Goal: Task Accomplishment & Management: Use online tool/utility

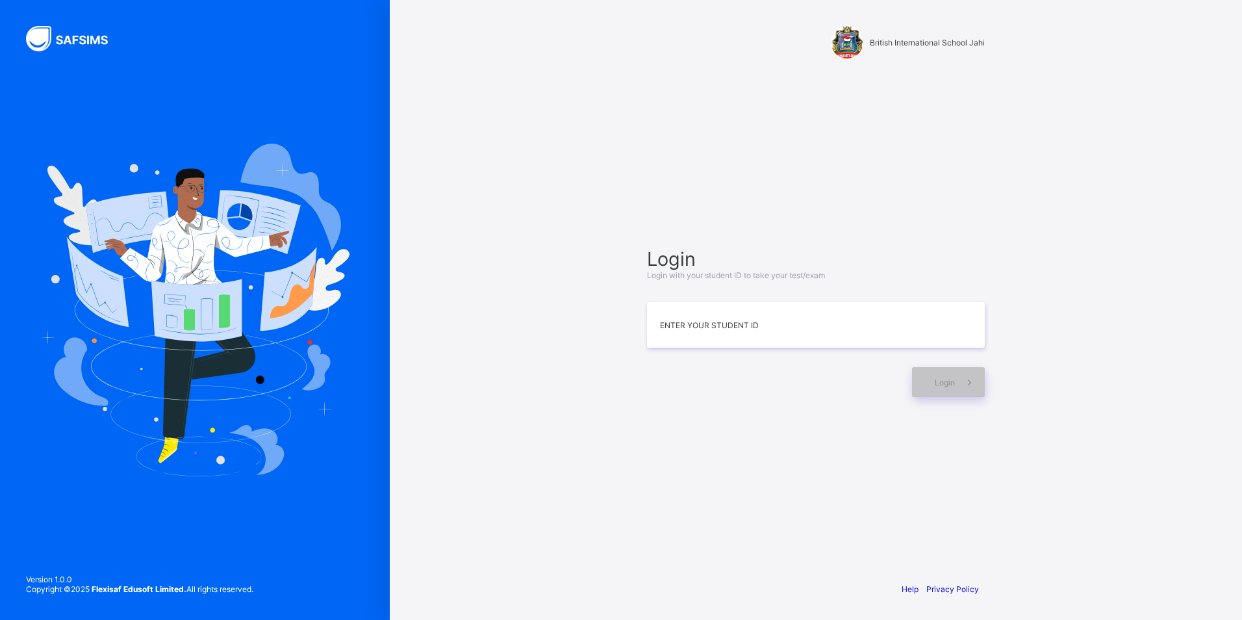
type input "*"
click at [957, 379] on span at bounding box center [970, 382] width 30 height 30
click at [965, 383] on icon at bounding box center [970, 382] width 14 height 12
drag, startPoint x: 983, startPoint y: 352, endPoint x: 977, endPoint y: 368, distance: 17.5
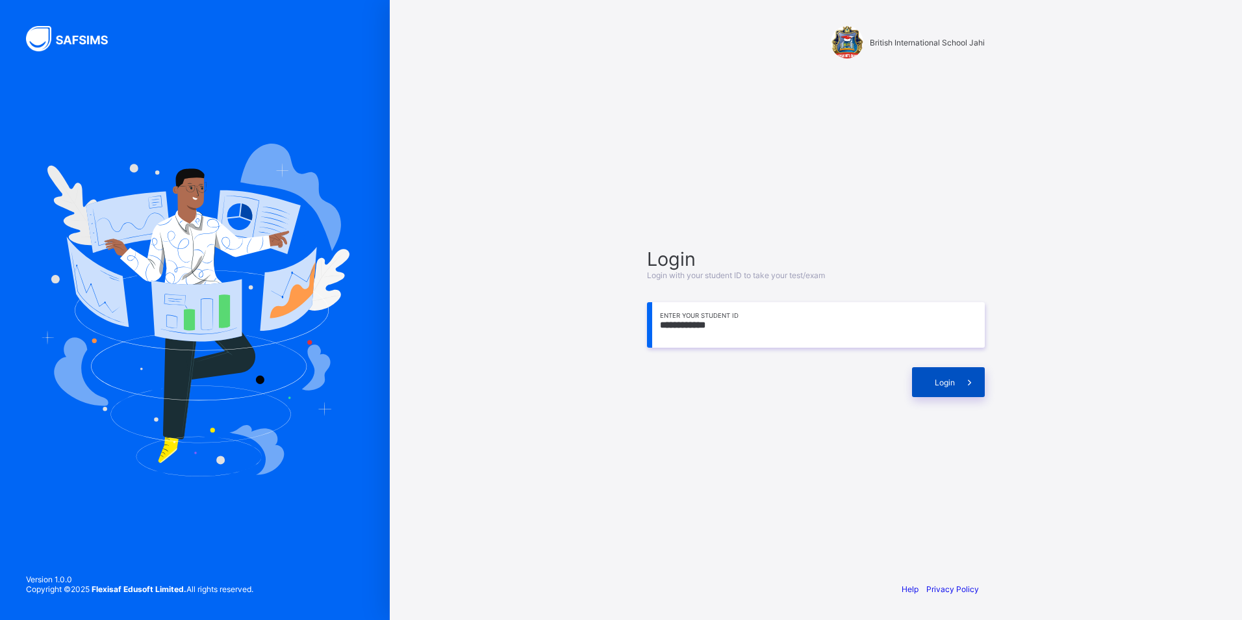
click at [981, 357] on div "**********" at bounding box center [816, 322] width 338 height 149
click at [969, 400] on div "**********" at bounding box center [816, 322] width 364 height 446
click at [968, 389] on span at bounding box center [970, 382] width 30 height 30
click at [746, 331] on input "**********" at bounding box center [816, 324] width 338 height 45
type input "*"
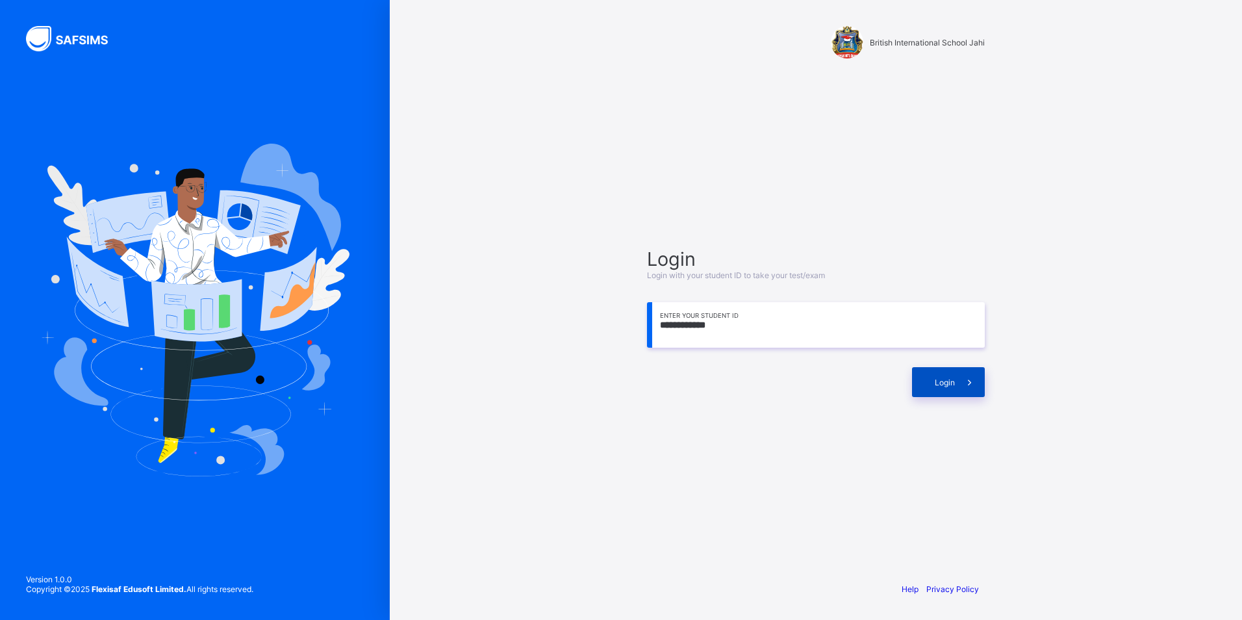
type input "**********"
click at [969, 377] on icon at bounding box center [970, 382] width 14 height 12
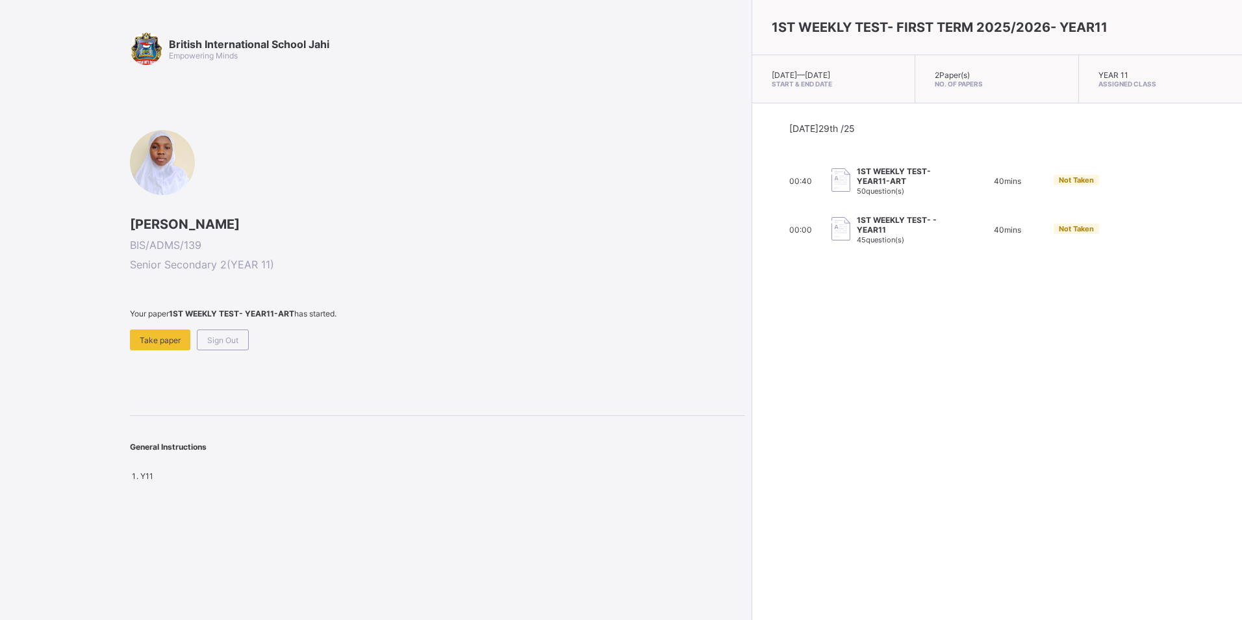
click at [166, 329] on span at bounding box center [437, 323] width 615 height 11
click at [172, 339] on span "Take paper" at bounding box center [160, 340] width 41 height 10
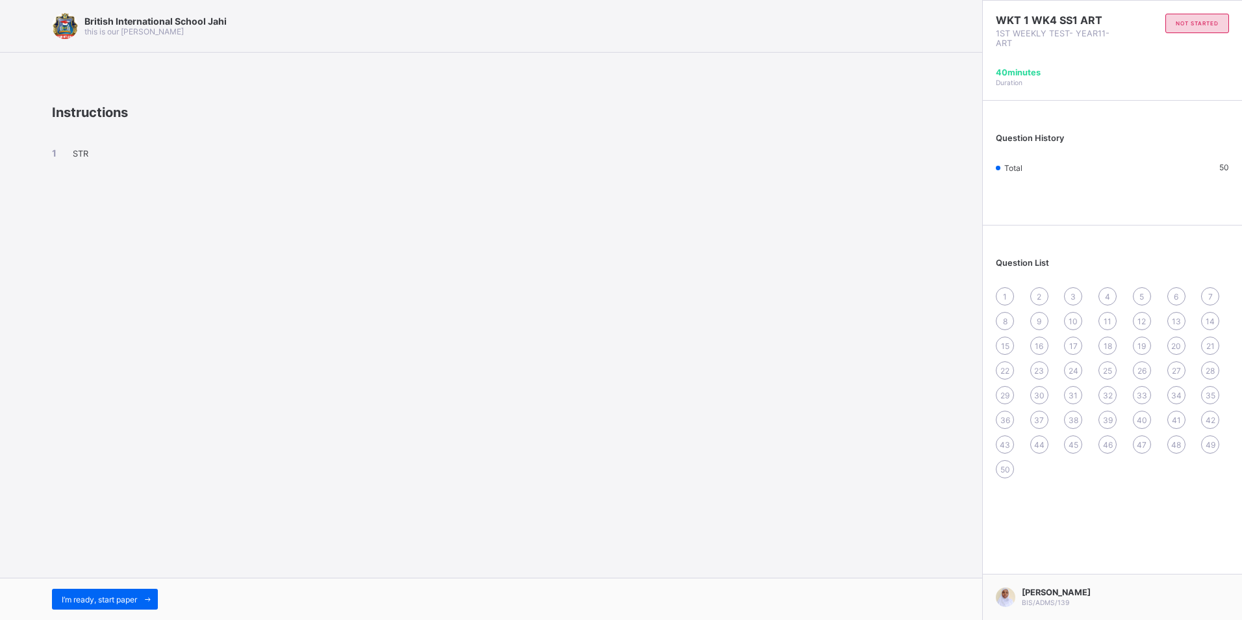
click at [145, 585] on div "I’m ready, start paper" at bounding box center [491, 599] width 983 height 42
click at [136, 596] on span "I’m ready, start paper" at bounding box center [99, 600] width 75 height 10
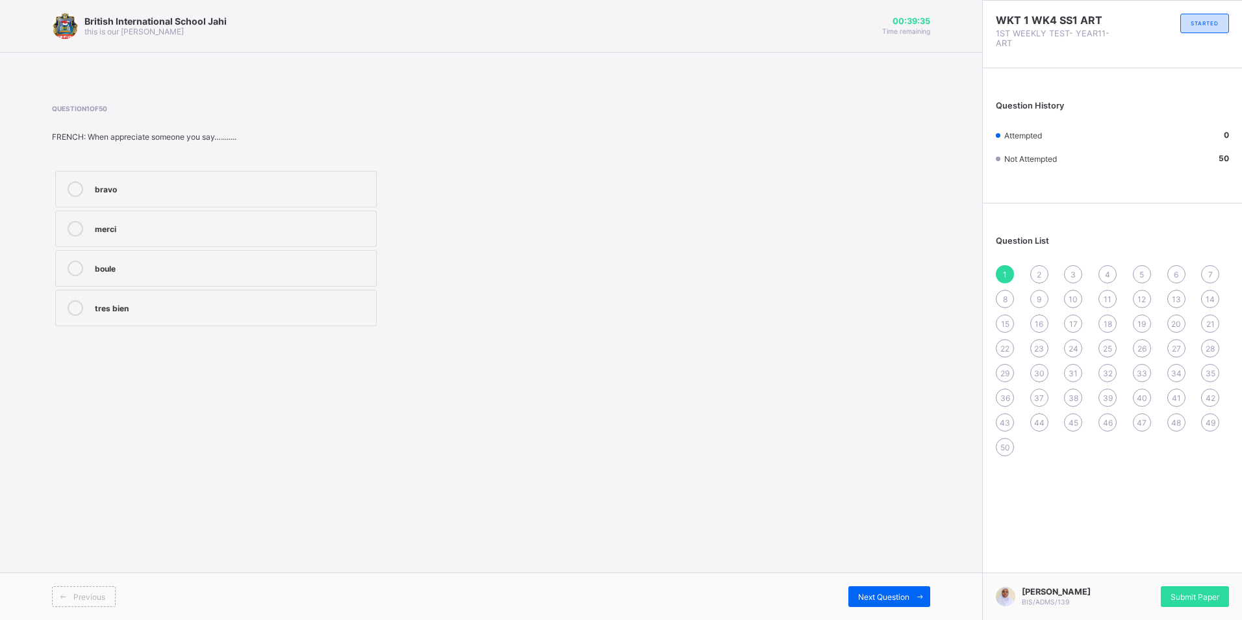
click at [255, 225] on label "merci" at bounding box center [216, 229] width 322 height 36
drag, startPoint x: 879, startPoint y: 597, endPoint x: 845, endPoint y: 591, distance: 33.7
click at [875, 597] on span "Next Question" at bounding box center [883, 597] width 51 height 10
click at [203, 201] on label "Harsh" at bounding box center [216, 189] width 322 height 36
click at [337, 225] on div "Cruel" at bounding box center [232, 227] width 275 height 13
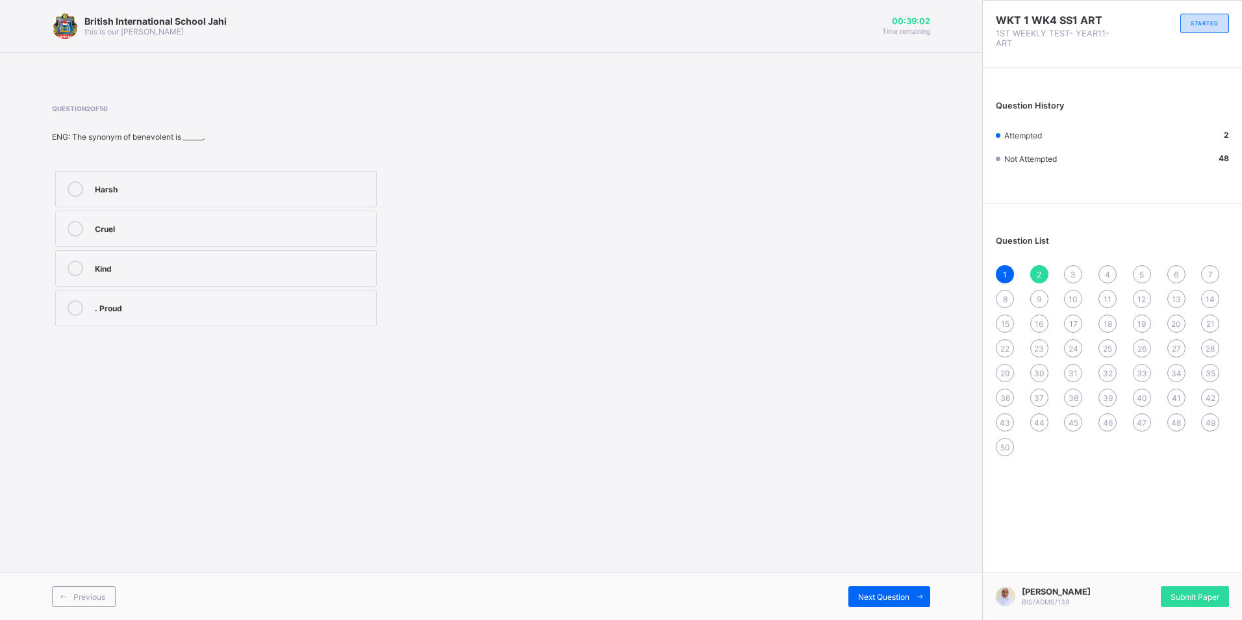
click at [895, 585] on div "Previous Next Question" at bounding box center [491, 595] width 983 height 47
click at [895, 593] on span "Next Question" at bounding box center [883, 597] width 51 height 10
click at [713, 93] on div "Question 3 of 50 MATH: Evaluate the following with the use of mathematical tabl…" at bounding box center [491, 217] width 879 height 264
click at [912, 595] on span at bounding box center [920, 596] width 21 height 21
click at [903, 594] on span "Next Question" at bounding box center [883, 597] width 51 height 10
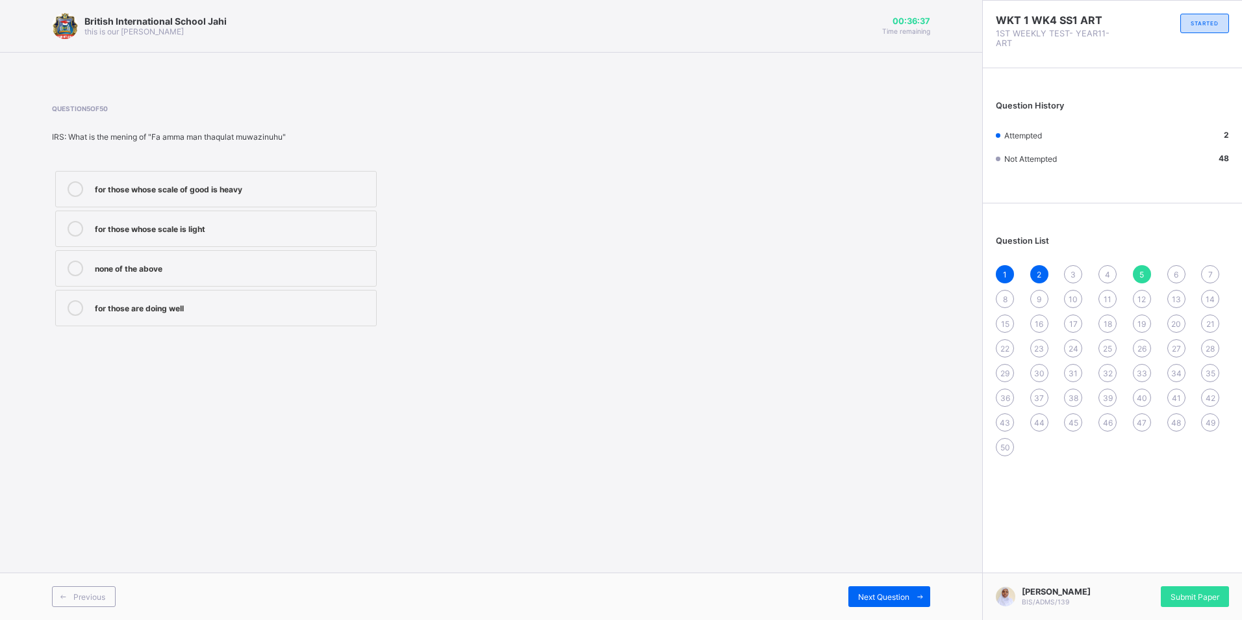
click at [277, 183] on div "for those whose scale of good is heavy" at bounding box center [232, 187] width 275 height 13
click at [885, 598] on span "Next Question" at bounding box center [883, 597] width 51 height 10
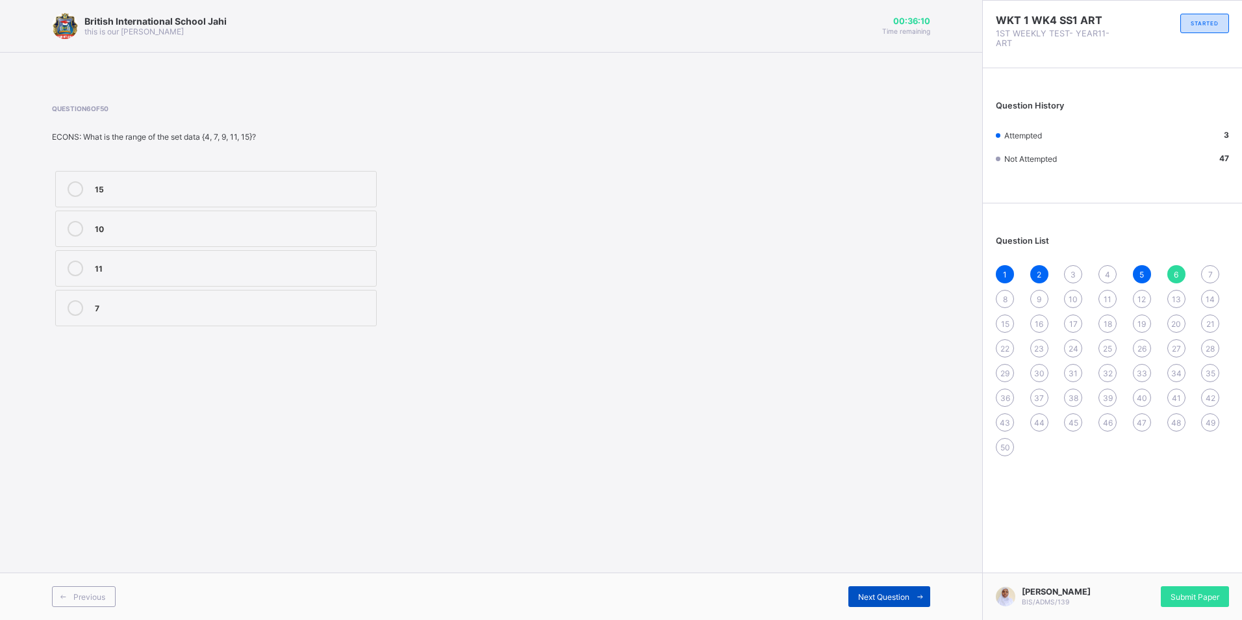
click at [870, 596] on span "Next Question" at bounding box center [883, 597] width 51 height 10
drag, startPoint x: 194, startPoint y: 309, endPoint x: 200, endPoint y: 315, distance: 8.7
click at [197, 314] on div "Rhyme scheme" at bounding box center [232, 308] width 275 height 16
click at [907, 597] on span "Next Question" at bounding box center [883, 597] width 51 height 10
click at [172, 266] on div "Rare" at bounding box center [232, 267] width 275 height 13
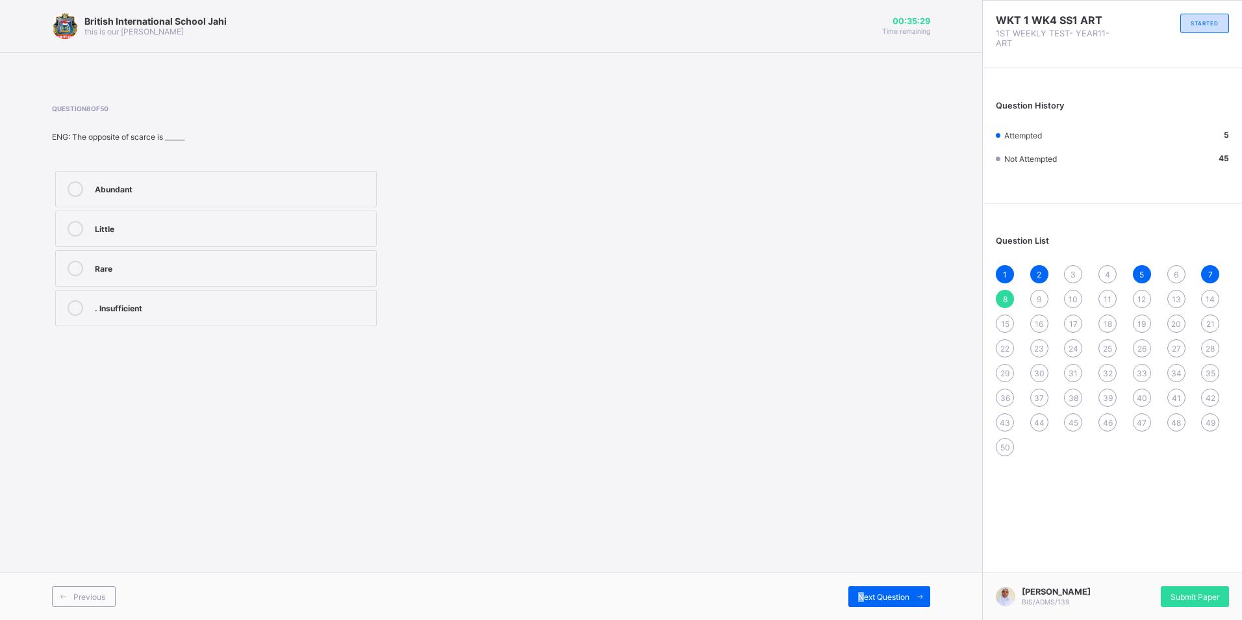
click at [862, 585] on div "Previous Next Question" at bounding box center [491, 595] width 983 height 47
drag, startPoint x: 862, startPoint y: 585, endPoint x: 904, endPoint y: 604, distance: 46.3
click at [904, 604] on div "Next Question" at bounding box center [890, 596] width 82 height 21
drag, startPoint x: 212, startPoint y: 189, endPoint x: 220, endPoint y: 215, distance: 27.1
click at [213, 196] on div "Permanent Secretary" at bounding box center [232, 189] width 275 height 16
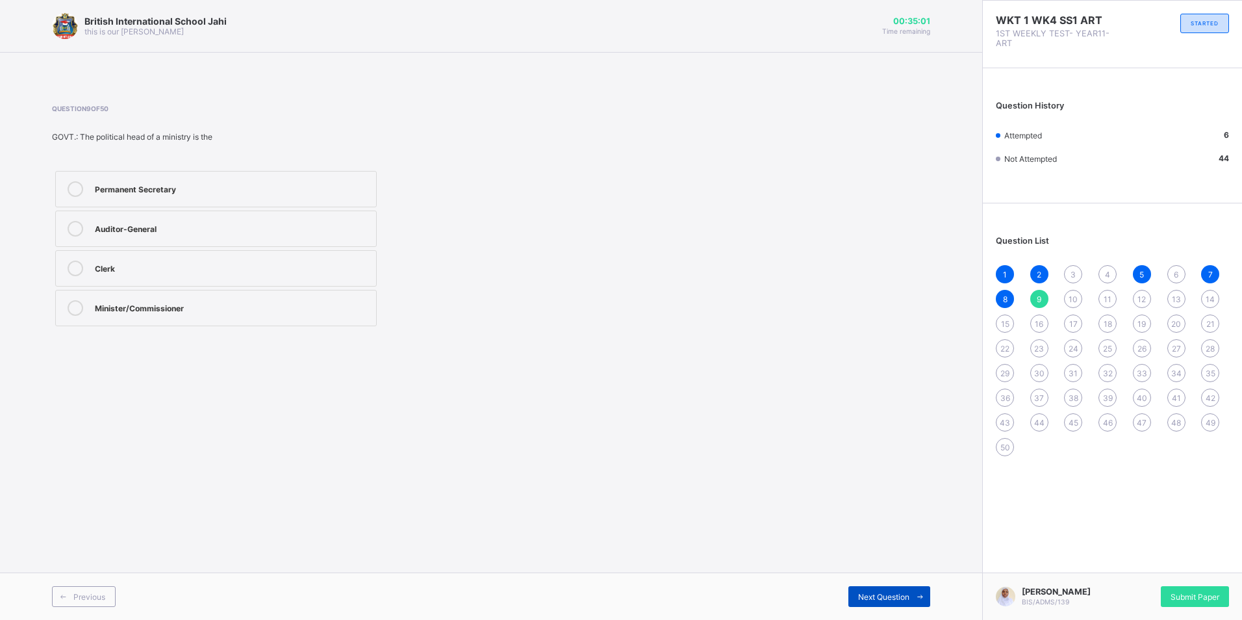
click at [921, 590] on span at bounding box center [920, 596] width 21 height 21
click at [181, 271] on div "Attrition" at bounding box center [232, 267] width 275 height 13
click at [864, 596] on span "Next Question" at bounding box center [883, 597] width 51 height 10
click at [207, 211] on label "live" at bounding box center [216, 229] width 322 height 36
click at [881, 600] on span "Next Question" at bounding box center [883, 597] width 51 height 10
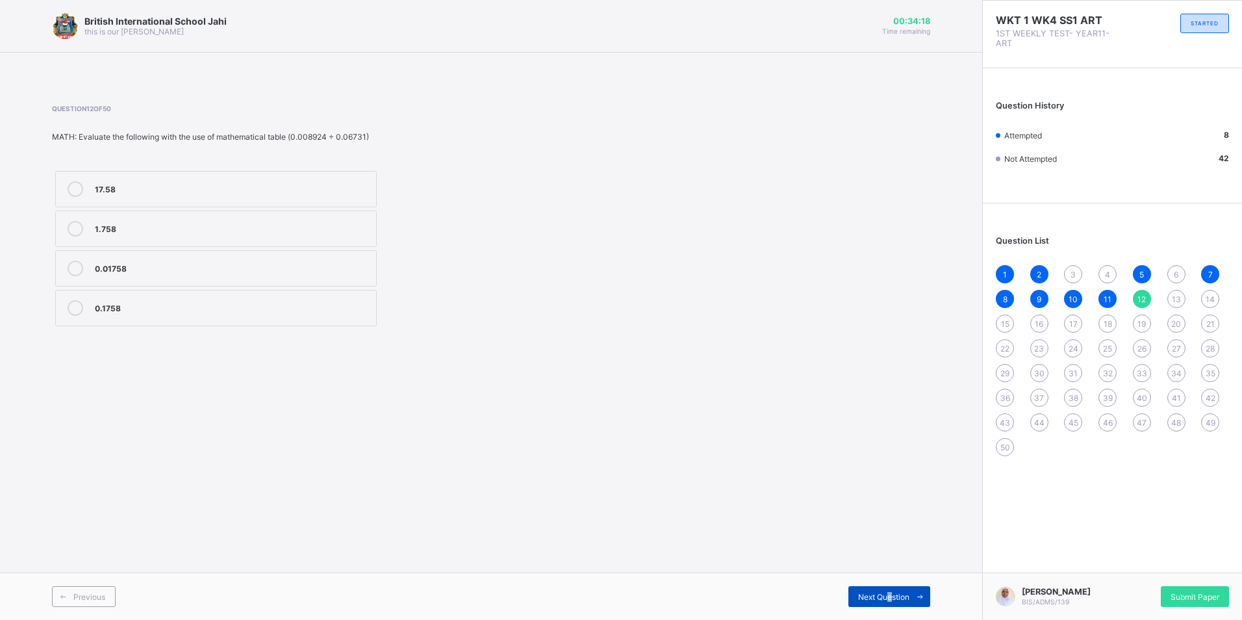
click at [890, 592] on div "Next Question" at bounding box center [890, 596] width 82 height 21
click at [257, 264] on div "Ocean currents" at bounding box center [232, 267] width 275 height 13
click at [909, 593] on span "Next Question" at bounding box center [883, 597] width 51 height 10
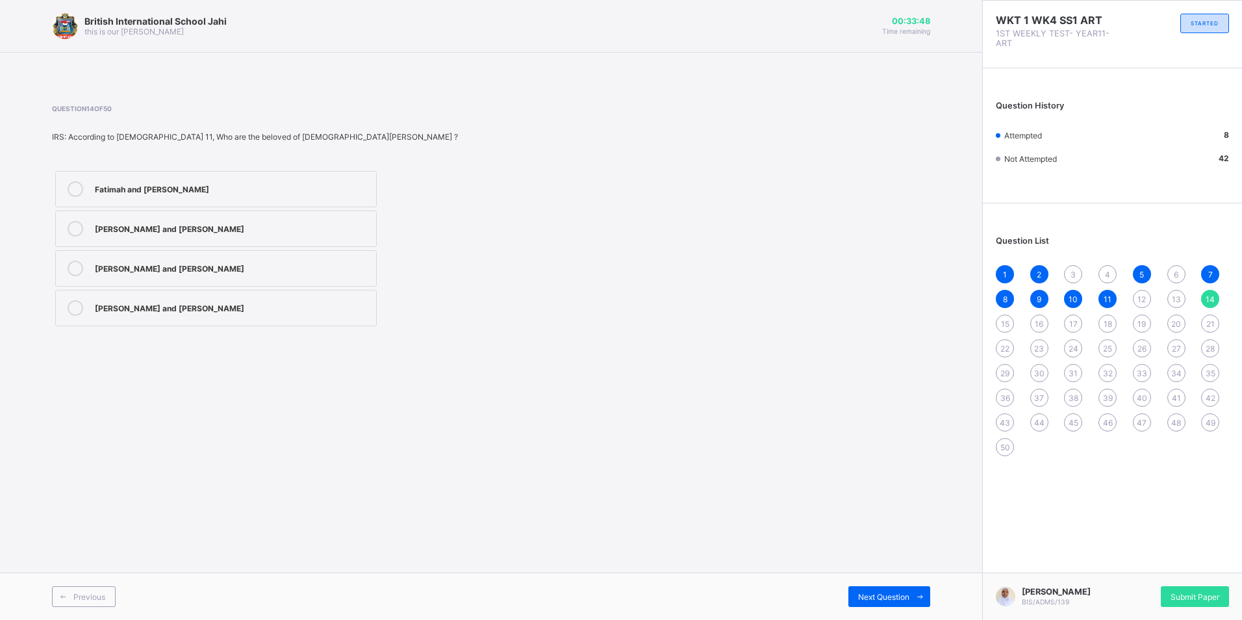
click at [1138, 300] on span "12" at bounding box center [1142, 299] width 8 height 10
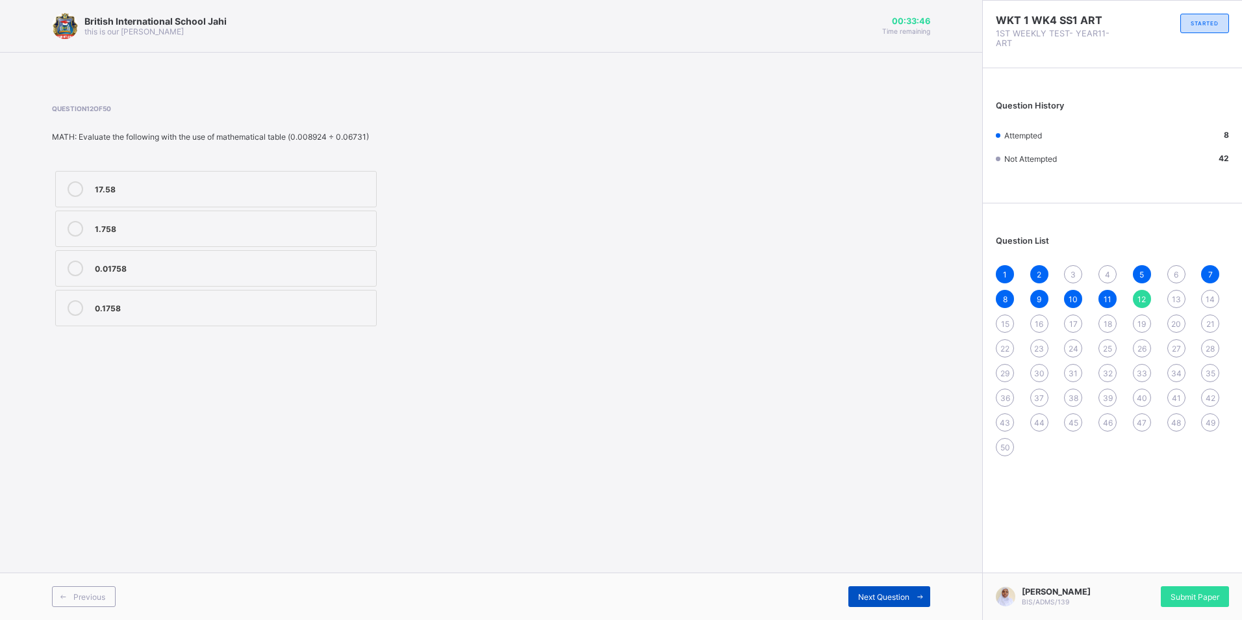
click at [884, 602] on div "Next Question" at bounding box center [890, 596] width 82 height 21
click at [315, 261] on label "Ocean currents" at bounding box center [216, 268] width 322 height 36
click at [322, 263] on div "Ocean currents" at bounding box center [232, 267] width 275 height 13
click at [916, 593] on icon at bounding box center [921, 597] width 10 height 8
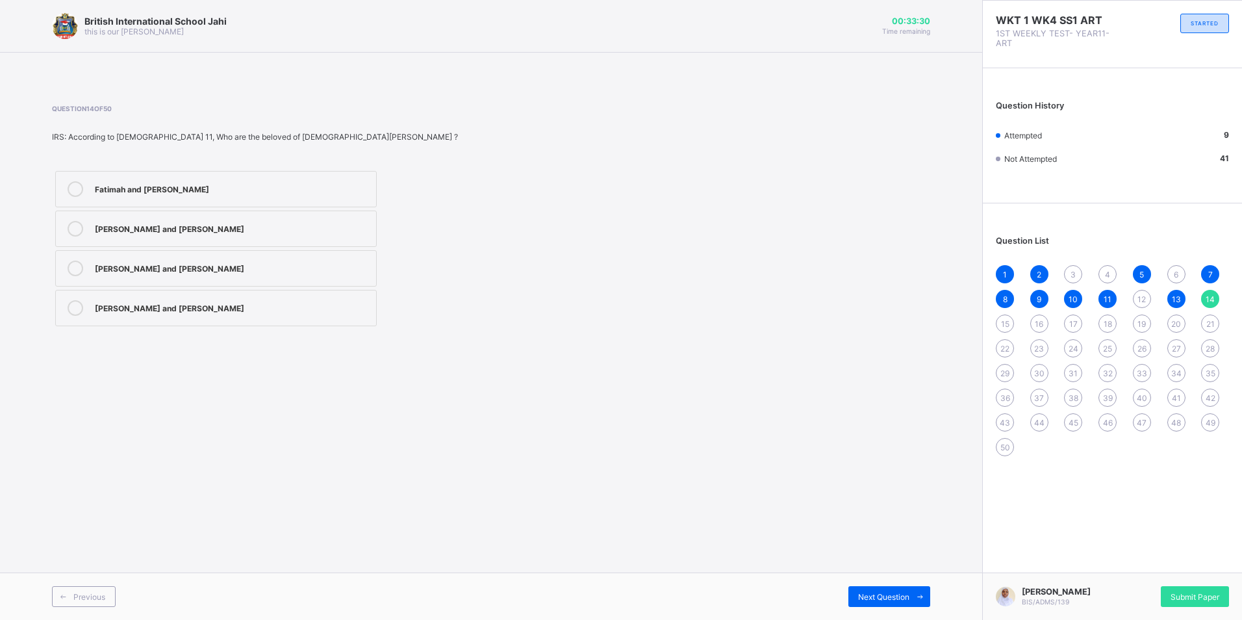
click at [238, 305] on div "al-Hassan and al- Hussain" at bounding box center [232, 306] width 275 height 13
click at [925, 595] on icon at bounding box center [921, 597] width 10 height 8
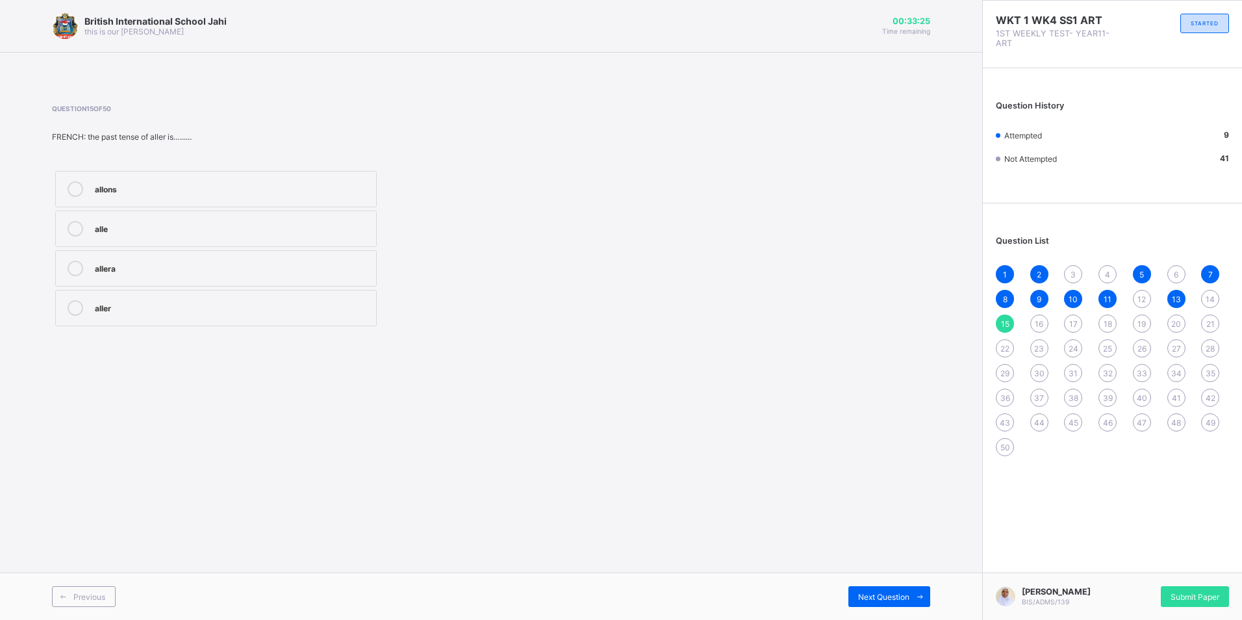
click at [1214, 302] on span "14" at bounding box center [1210, 299] width 9 height 10
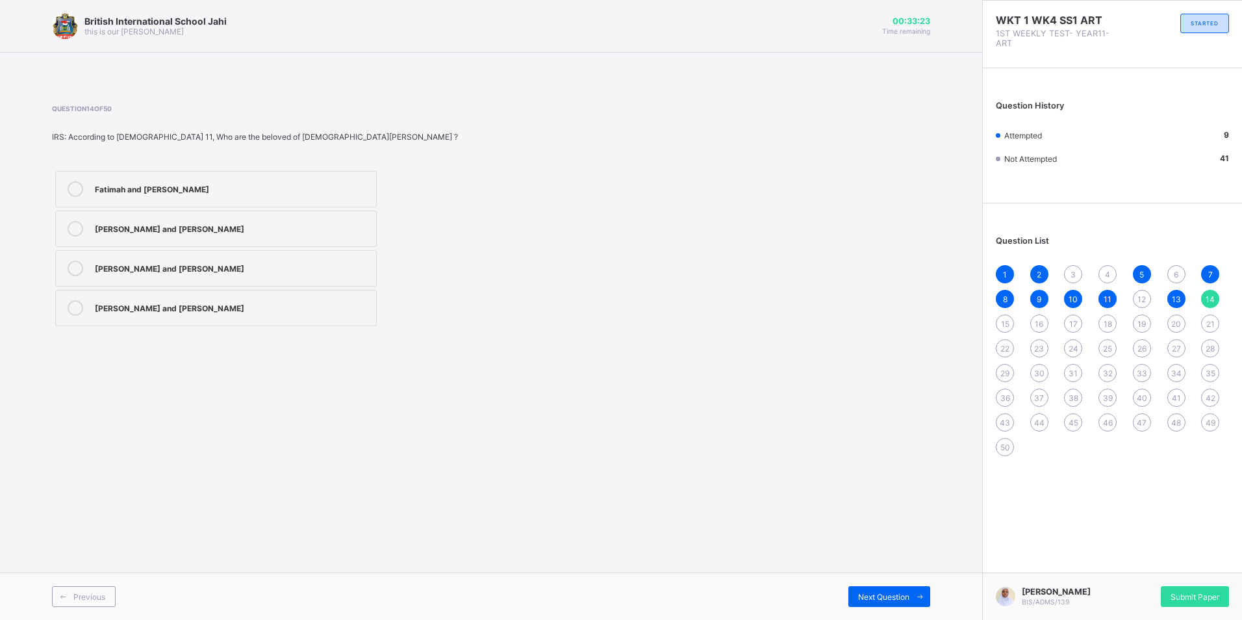
click at [326, 302] on div "al-Hassan and al- Hussain" at bounding box center [232, 306] width 275 height 13
click at [329, 302] on div "al-Hassan and al- Hussain" at bounding box center [232, 306] width 275 height 13
click at [893, 594] on span "Next Question" at bounding box center [883, 597] width 51 height 10
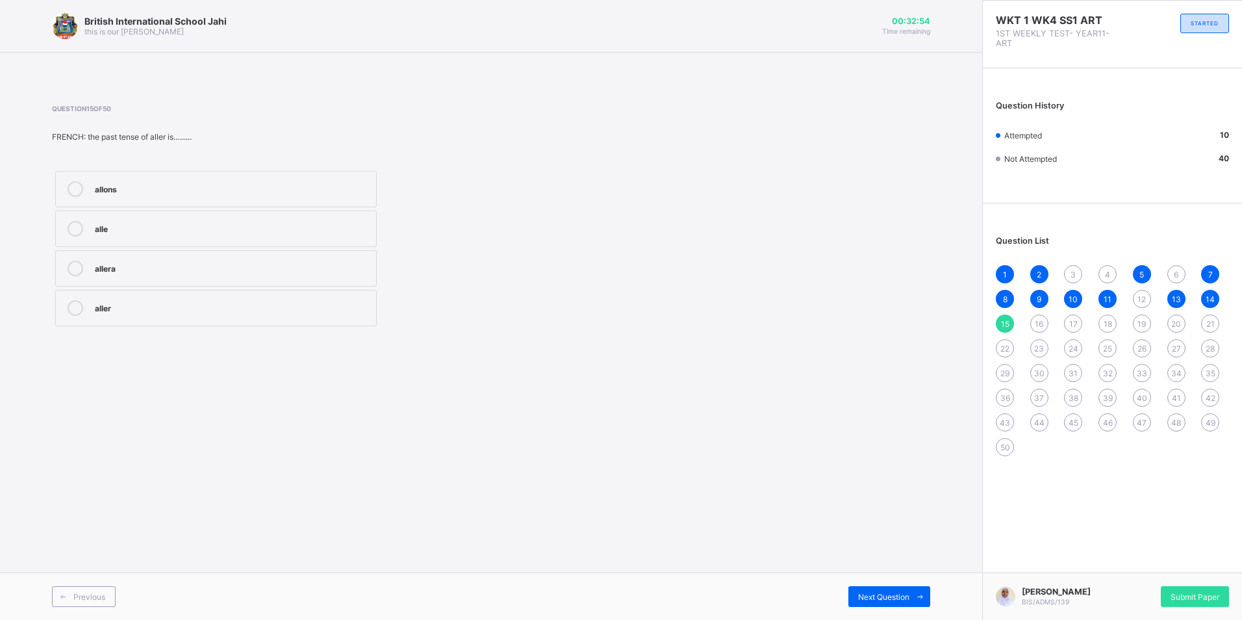
click at [270, 266] on div "allera" at bounding box center [232, 267] width 275 height 13
click at [878, 595] on span "Next Question" at bounding box center [883, 597] width 51 height 10
click at [235, 313] on div "Theme" at bounding box center [232, 308] width 275 height 16
click at [886, 593] on span "Next Question" at bounding box center [883, 597] width 51 height 10
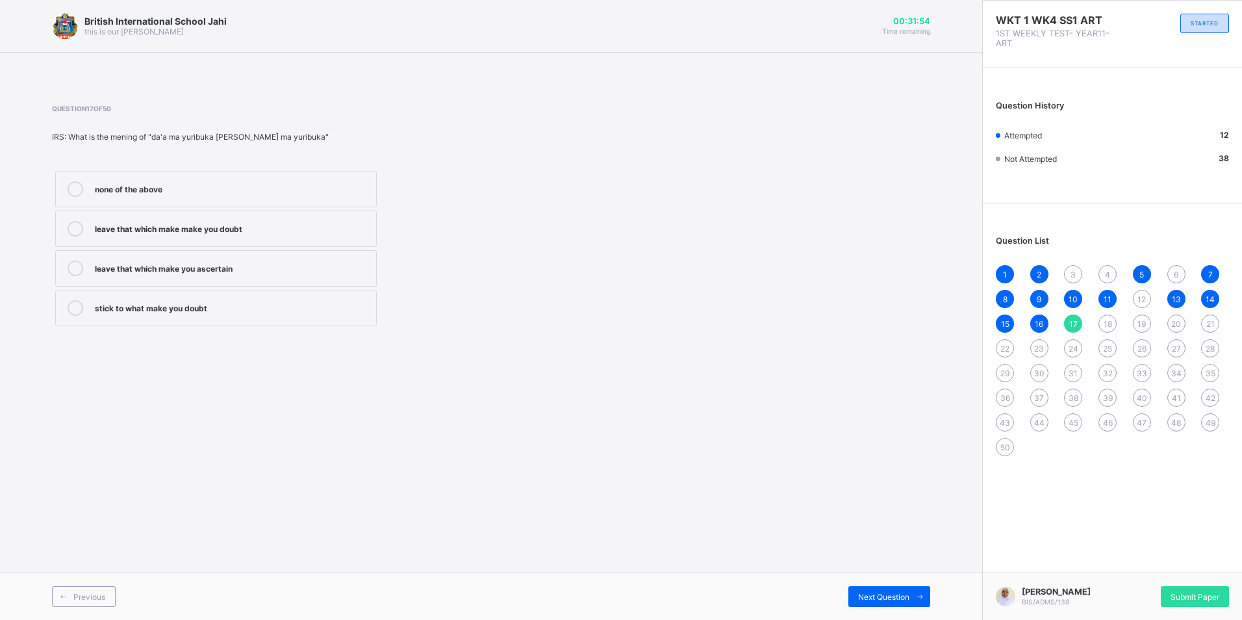
click at [303, 273] on div "leave that which make you ascertain" at bounding box center [232, 267] width 275 height 13
click at [903, 594] on span "Next Question" at bounding box center [883, 597] width 51 height 10
click at [253, 183] on div "Variance" at bounding box center [232, 187] width 275 height 13
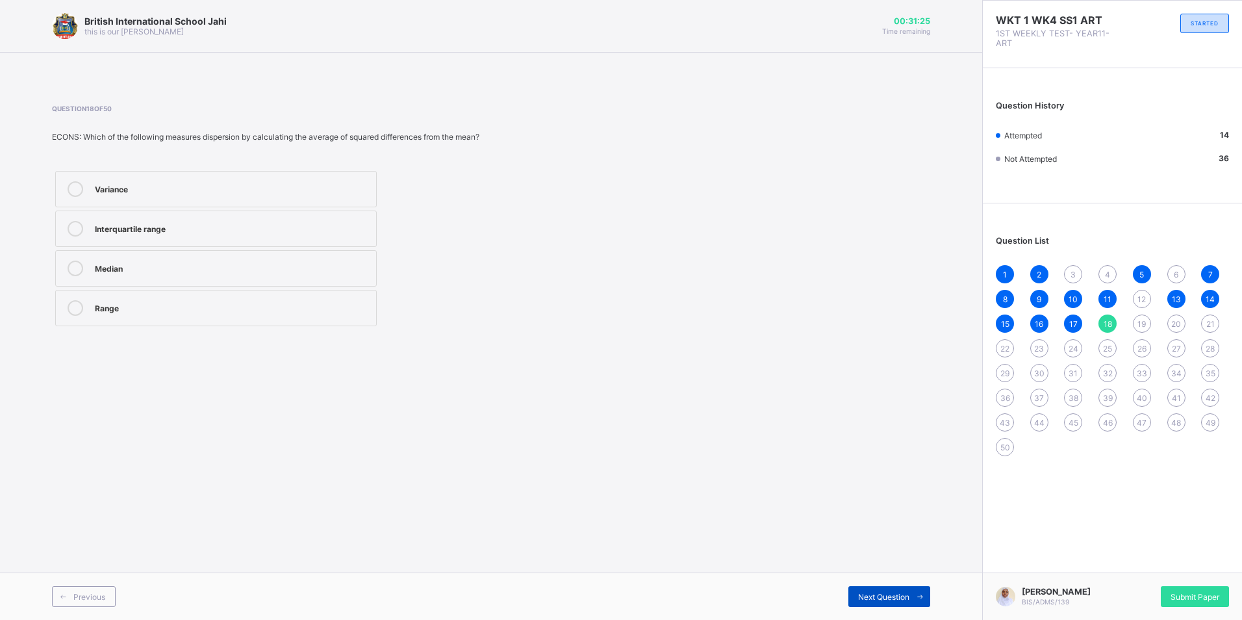
click at [898, 595] on span "Next Question" at bounding box center [883, 597] width 51 height 10
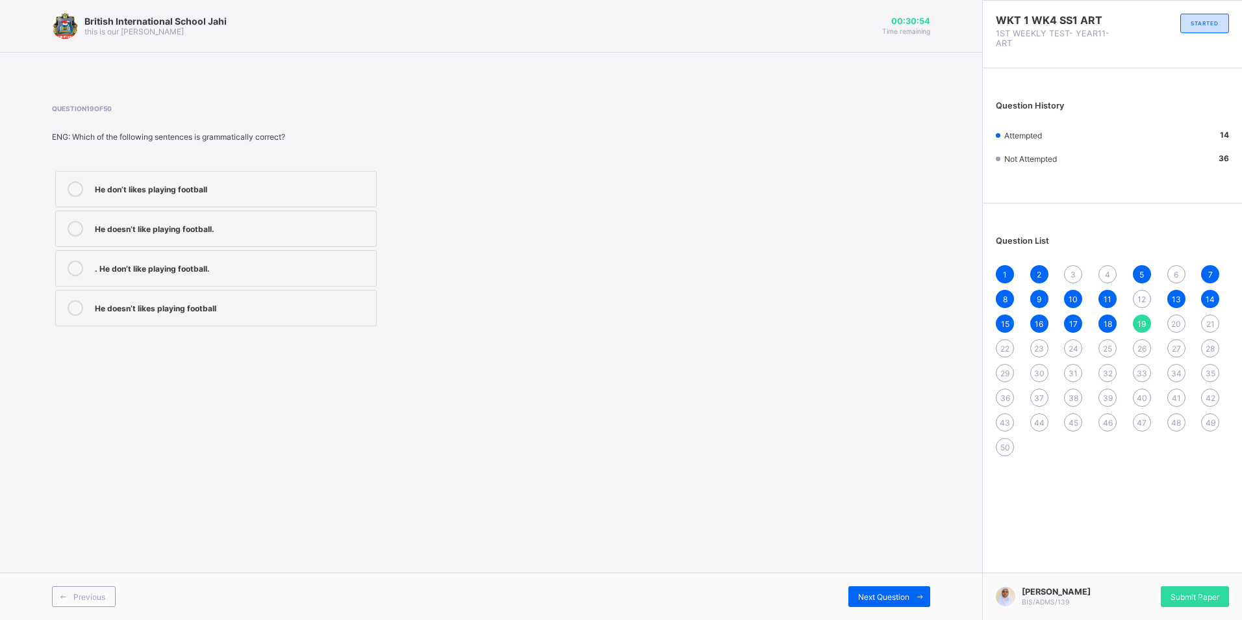
click at [326, 228] on div "He doesn’t like playing football." at bounding box center [232, 227] width 275 height 13
click at [872, 597] on span "Next Question" at bounding box center [883, 597] width 51 height 10
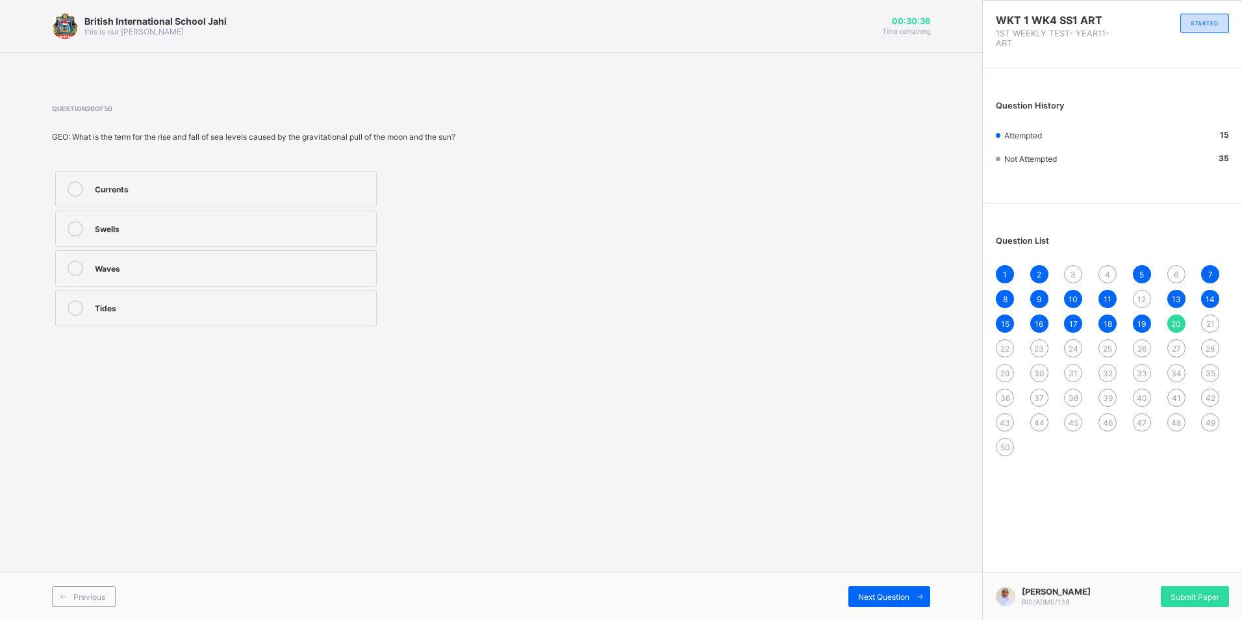
drag, startPoint x: 255, startPoint y: 276, endPoint x: 264, endPoint y: 279, distance: 9.1
click at [259, 278] on label "Waves" at bounding box center [216, 268] width 322 height 36
drag, startPoint x: 910, startPoint y: 597, endPoint x: 773, endPoint y: 584, distance: 137.8
click at [877, 590] on div "Next Question" at bounding box center [890, 596] width 82 height 21
click at [258, 302] on div "Build roads and schools" at bounding box center [232, 306] width 275 height 13
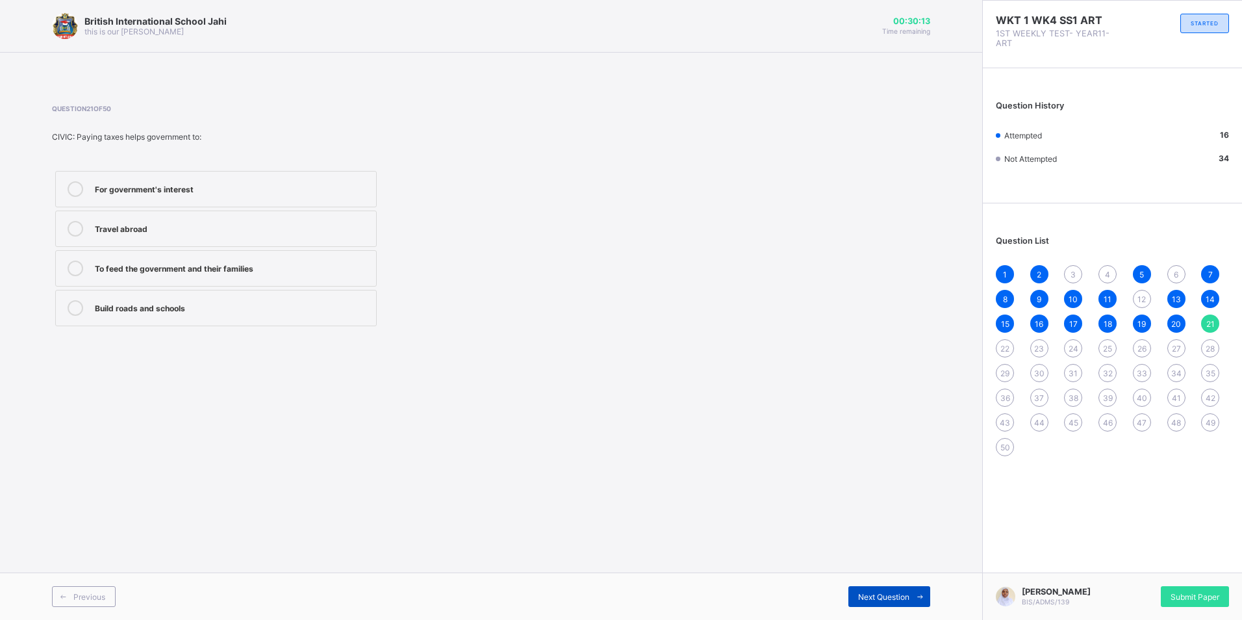
click at [879, 594] on span "Next Question" at bounding box center [883, 597] width 51 height 10
click at [925, 593] on span at bounding box center [920, 596] width 21 height 21
click at [322, 231] on div "Permanent officials that assist government" at bounding box center [232, 227] width 275 height 13
click at [917, 593] on icon at bounding box center [921, 597] width 10 height 8
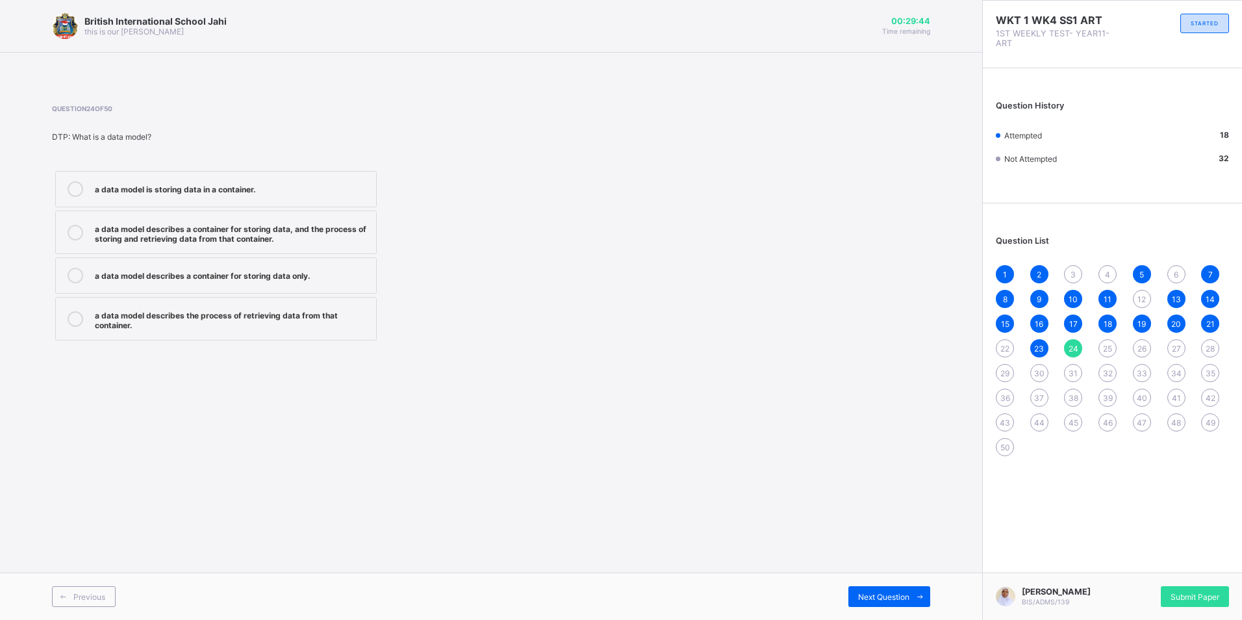
click at [1003, 349] on span "22" at bounding box center [1005, 349] width 9 height 10
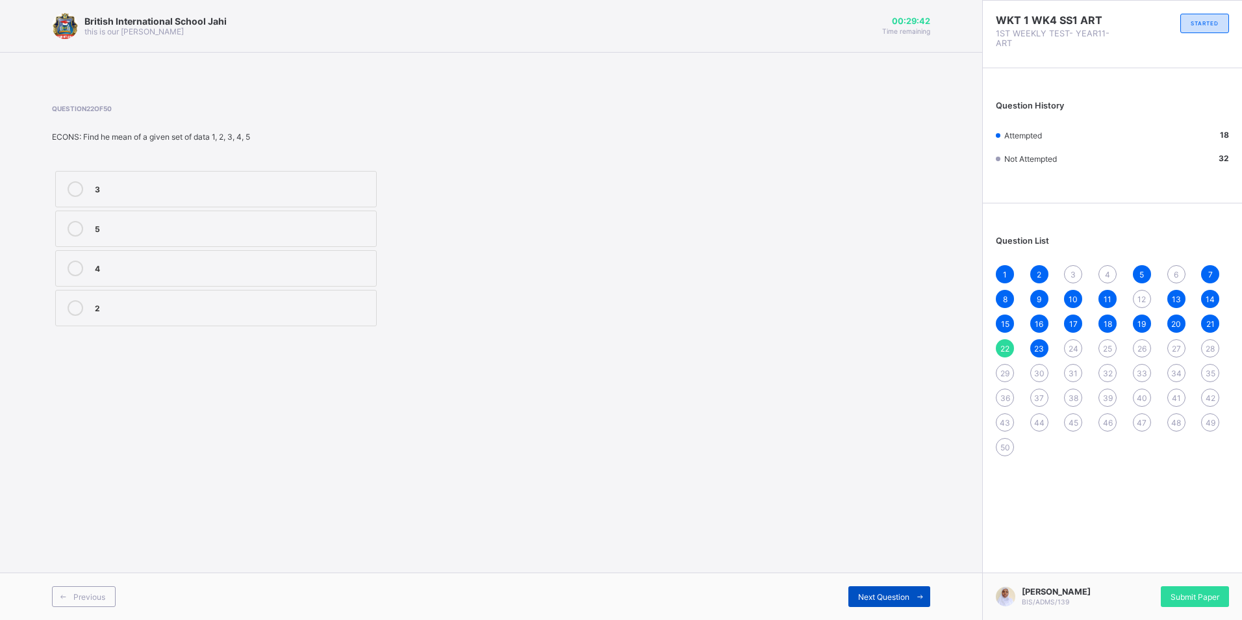
click at [914, 596] on span at bounding box center [920, 596] width 21 height 21
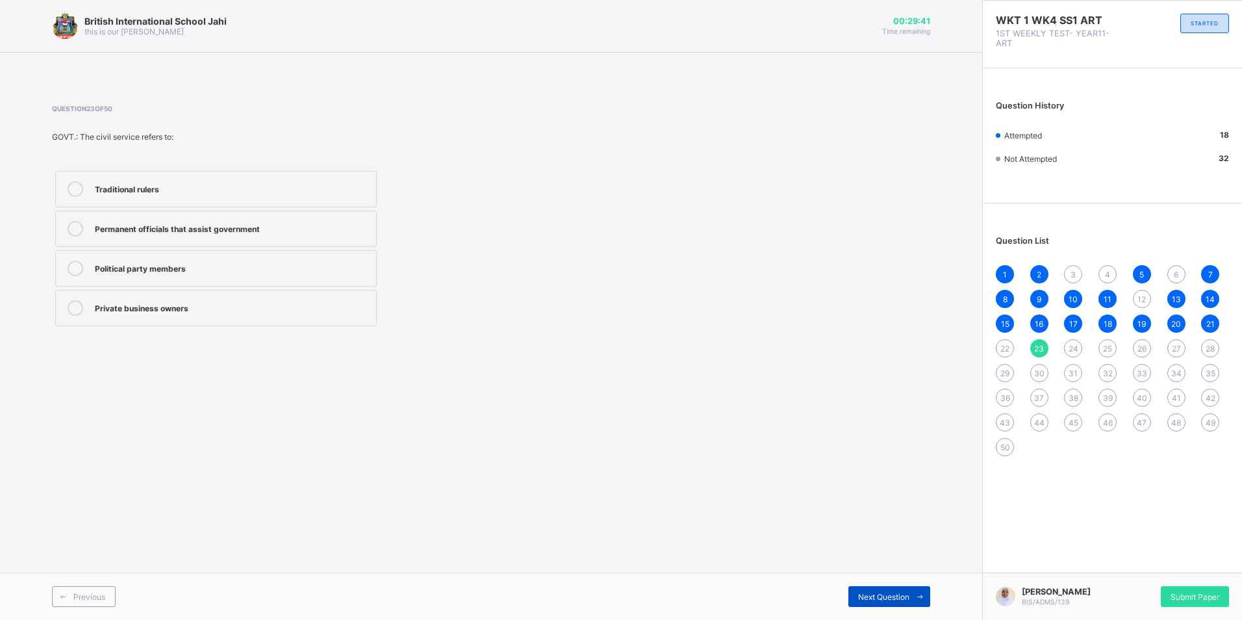
click at [909, 593] on span "Next Question" at bounding box center [883, 597] width 51 height 10
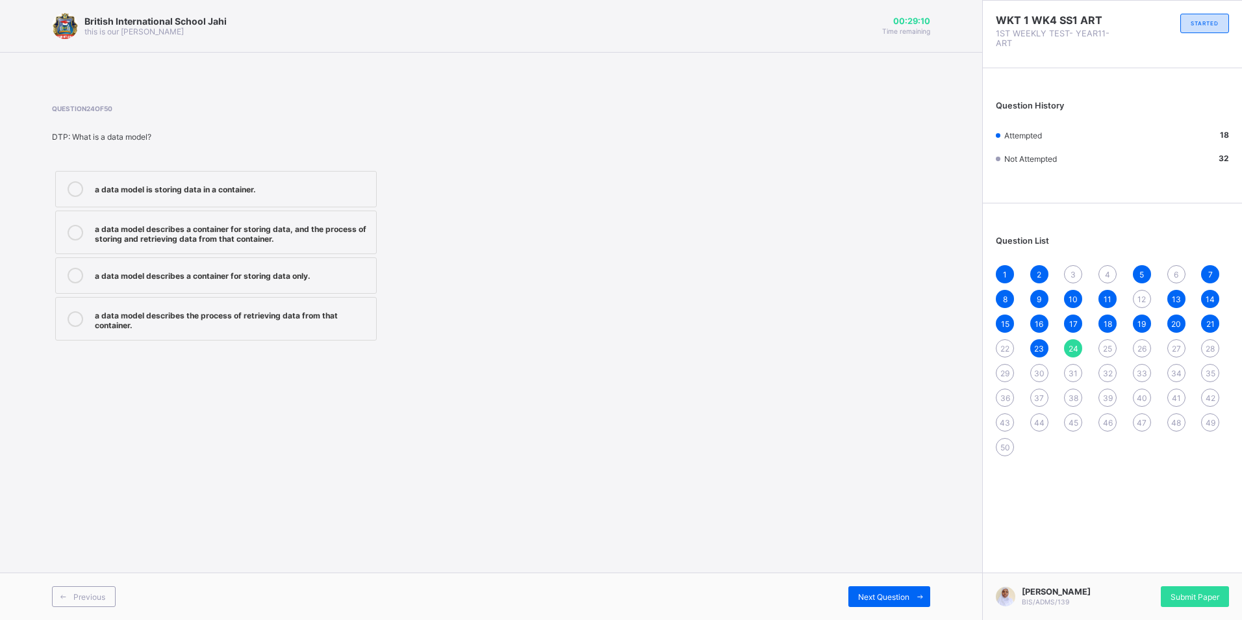
click at [325, 248] on label "a data model describes a container for storing data, and the process of storing…" at bounding box center [216, 233] width 322 height 44
click at [905, 600] on span "Next Question" at bounding box center [883, 597] width 51 height 10
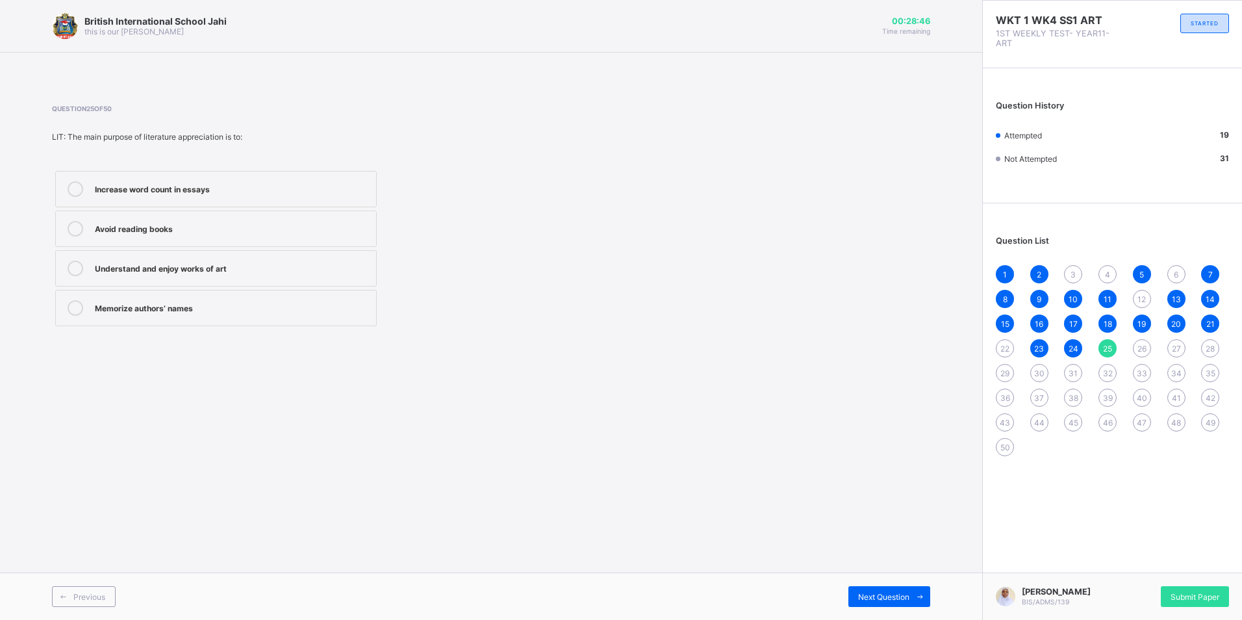
click at [262, 272] on div "Understand and enjoy works of art" at bounding box center [232, 267] width 275 height 13
click at [897, 600] on span "Next Question" at bounding box center [883, 597] width 51 height 10
click at [354, 300] on label "“when”" at bounding box center [216, 308] width 322 height 36
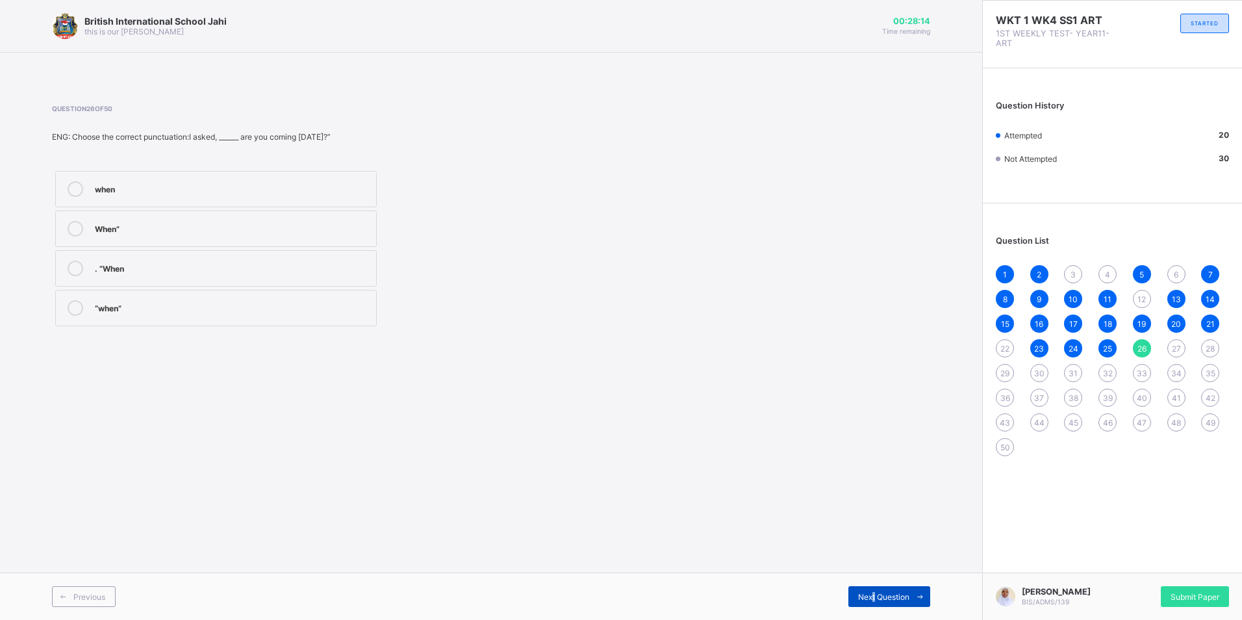
click at [874, 600] on span "Next Question" at bounding box center [883, 597] width 51 height 10
click at [174, 268] on div "Cape" at bounding box center [232, 267] width 275 height 13
click at [906, 596] on span "Next Question" at bounding box center [883, 597] width 51 height 10
click at [219, 237] on label "vacation" at bounding box center [216, 229] width 322 height 36
drag, startPoint x: 905, startPoint y: 597, endPoint x: 895, endPoint y: 589, distance: 13.0
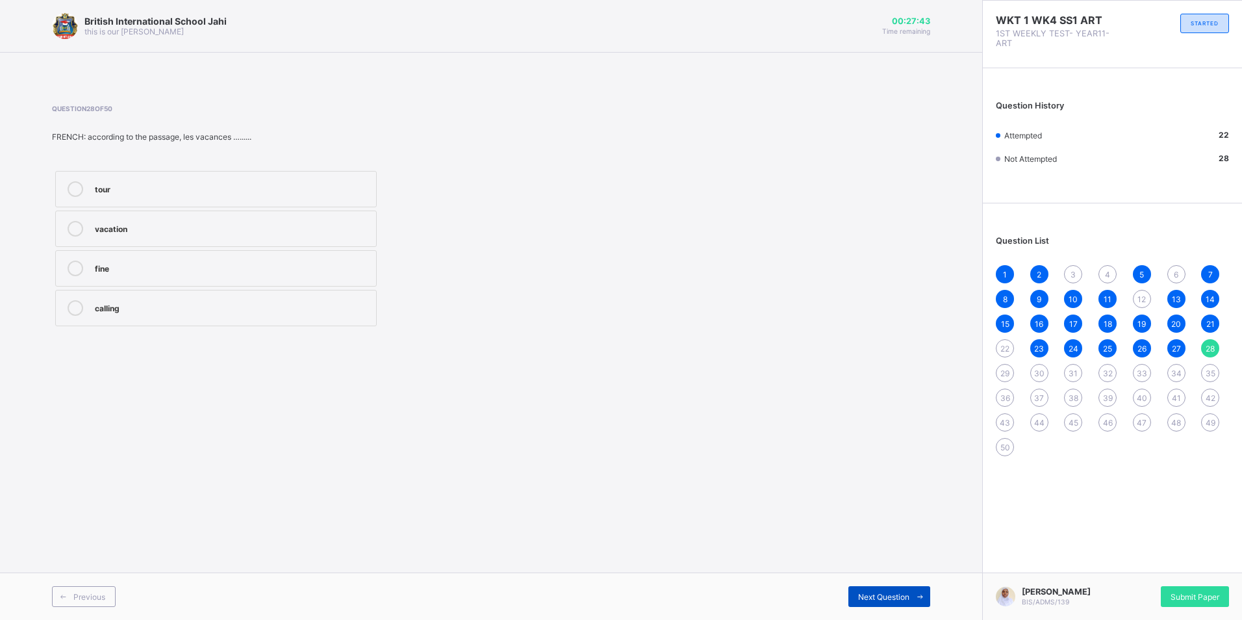
click at [899, 592] on span "Next Question" at bounding box center [883, 597] width 51 height 10
click at [150, 255] on label "7" at bounding box center [216, 268] width 322 height 36
click at [195, 315] on div "7 ̅" at bounding box center [232, 308] width 275 height 16
click at [213, 269] on div "7" at bounding box center [232, 267] width 275 height 13
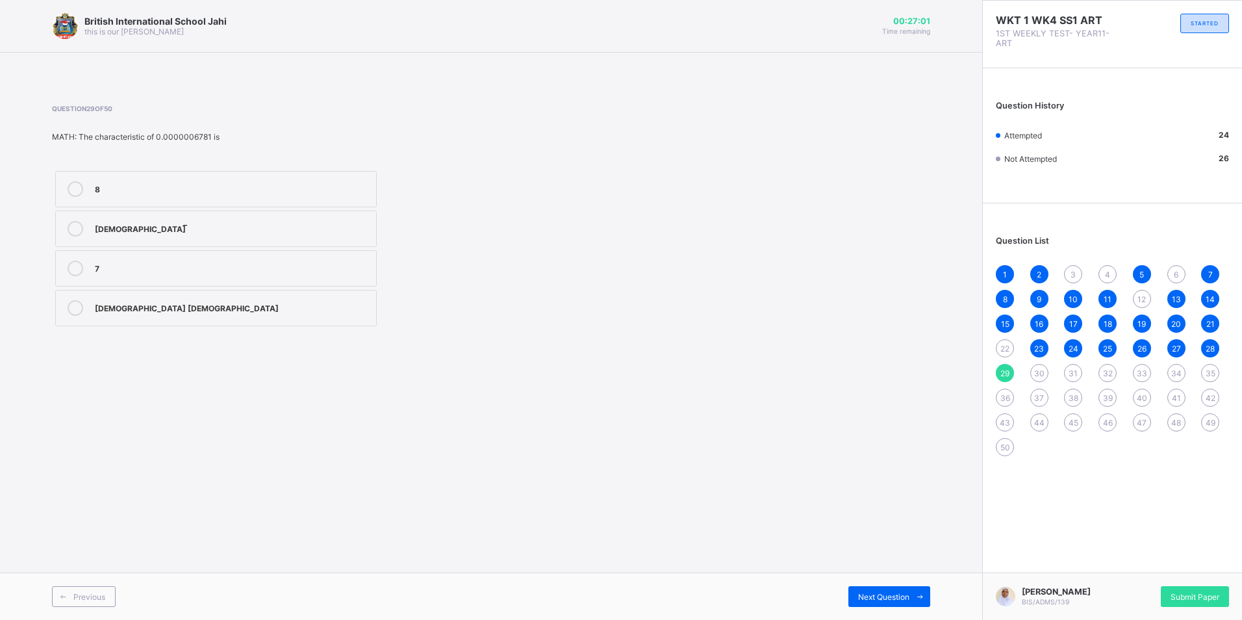
drag, startPoint x: 891, startPoint y: 592, endPoint x: 875, endPoint y: 584, distance: 17.7
click at [890, 592] on span "Next Question" at bounding box center [883, 597] width 51 height 10
click at [218, 201] on label "0.0004103" at bounding box center [216, 189] width 322 height 36
click at [886, 598] on span "Next Question" at bounding box center [883, 597] width 51 height 10
click at [202, 303] on div "Corruption" at bounding box center [232, 306] width 275 height 13
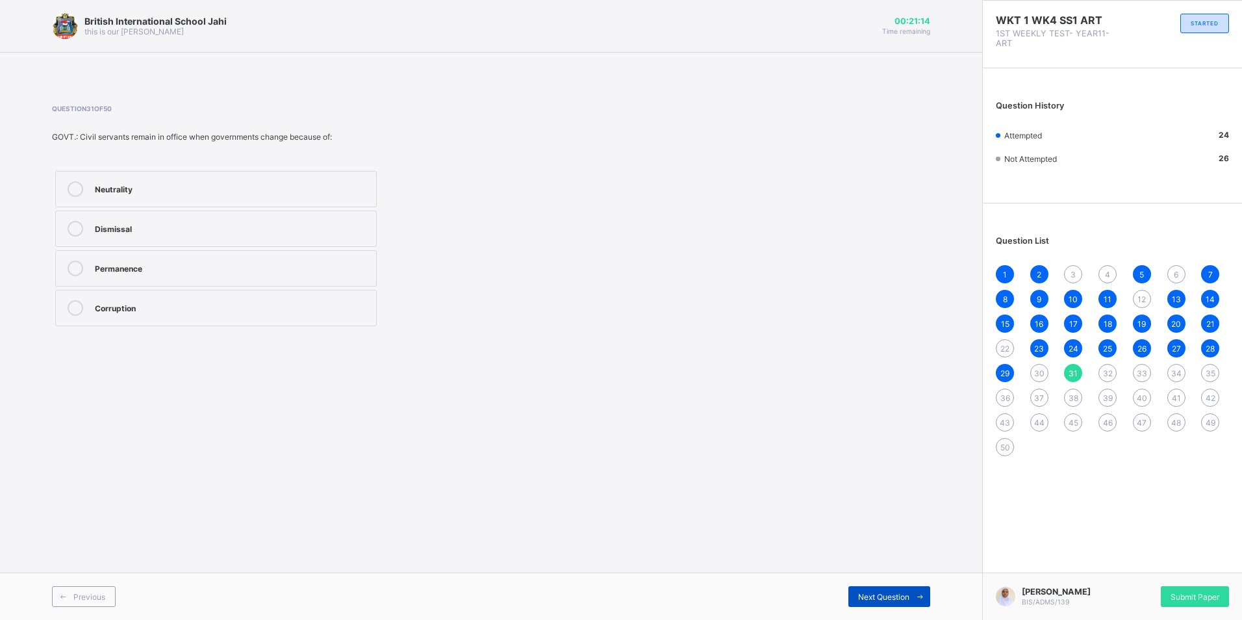
click at [903, 592] on span "Next Question" at bounding box center [883, 597] width 51 height 10
click at [263, 221] on div "Wave action" at bounding box center [232, 227] width 275 height 13
click at [897, 602] on div "Next Question" at bounding box center [890, 596] width 82 height 21
click at [195, 259] on label "The calamity" at bounding box center [216, 268] width 322 height 36
click at [870, 595] on span "Next Question" at bounding box center [883, 597] width 51 height 10
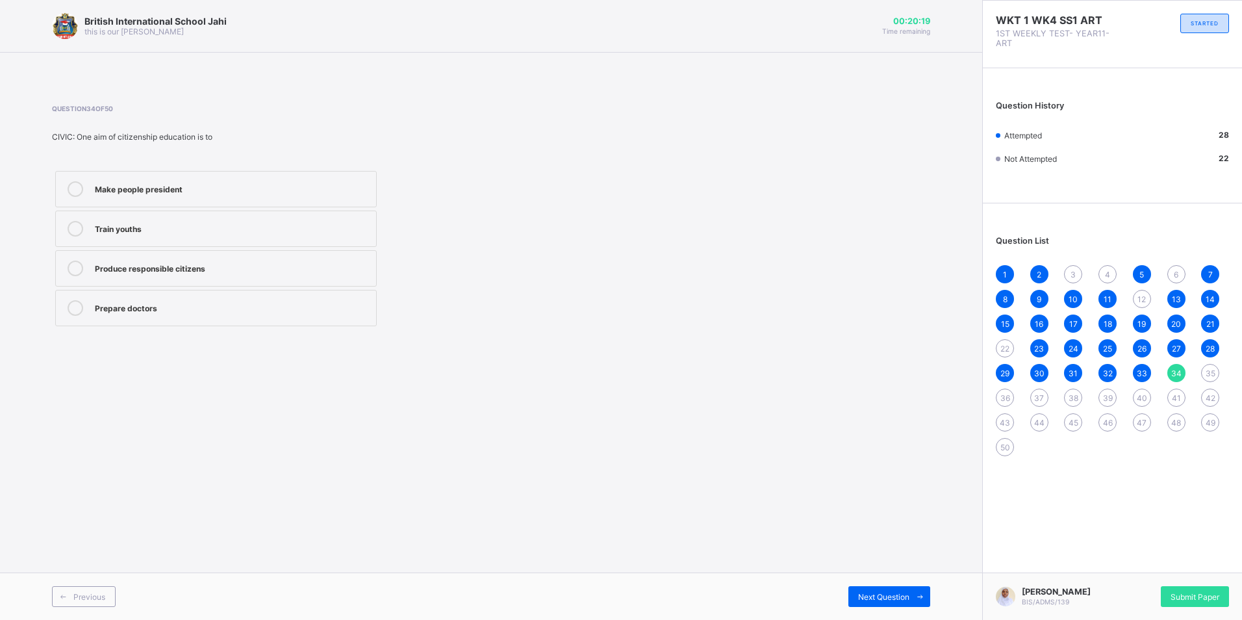
click at [269, 266] on div "Produce responsible citizens" at bounding box center [232, 267] width 275 height 13
click at [282, 241] on label "Train youths" at bounding box center [216, 229] width 322 height 36
drag, startPoint x: 919, startPoint y: 602, endPoint x: 904, endPoint y: 567, distance: 38.7
click at [904, 567] on div "British International School Jahi this is our motton 00:20:08 Time remaining Qu…" at bounding box center [491, 310] width 983 height 620
drag, startPoint x: 904, startPoint y: 567, endPoint x: 918, endPoint y: 600, distance: 36.7
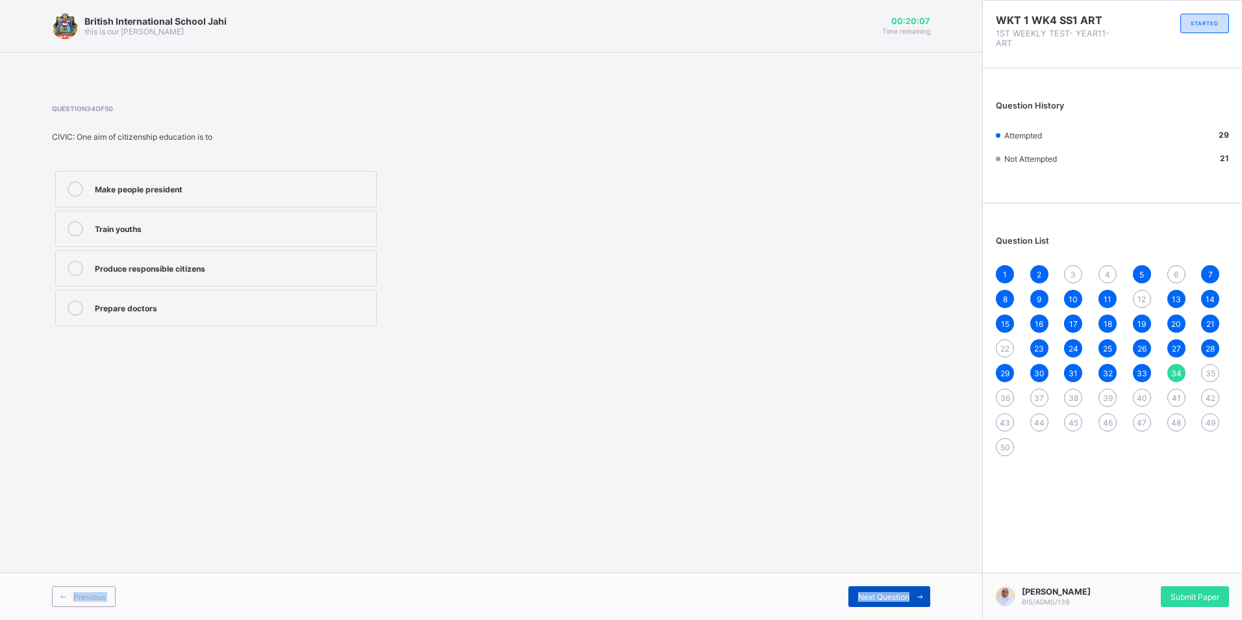
click at [918, 600] on icon at bounding box center [921, 597] width 10 height 8
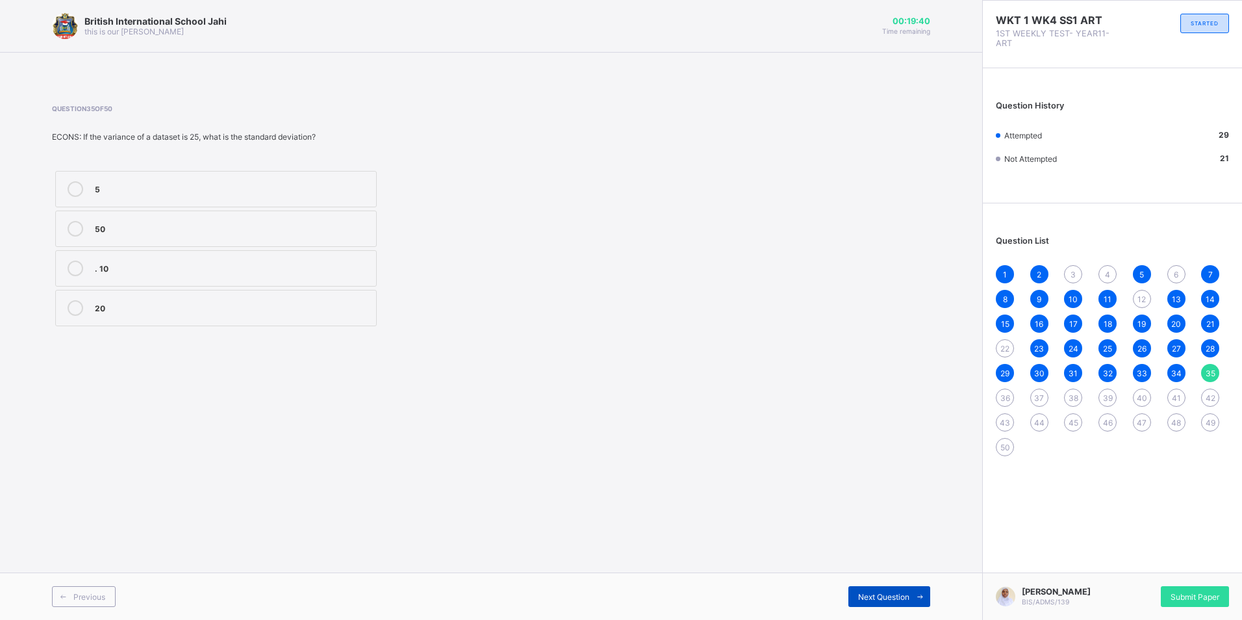
click at [895, 597] on span "Next Question" at bounding box center [883, 597] width 51 height 10
click at [207, 233] on div "my" at bounding box center [232, 227] width 275 height 13
click at [869, 598] on span "Next Question" at bounding box center [883, 597] width 51 height 10
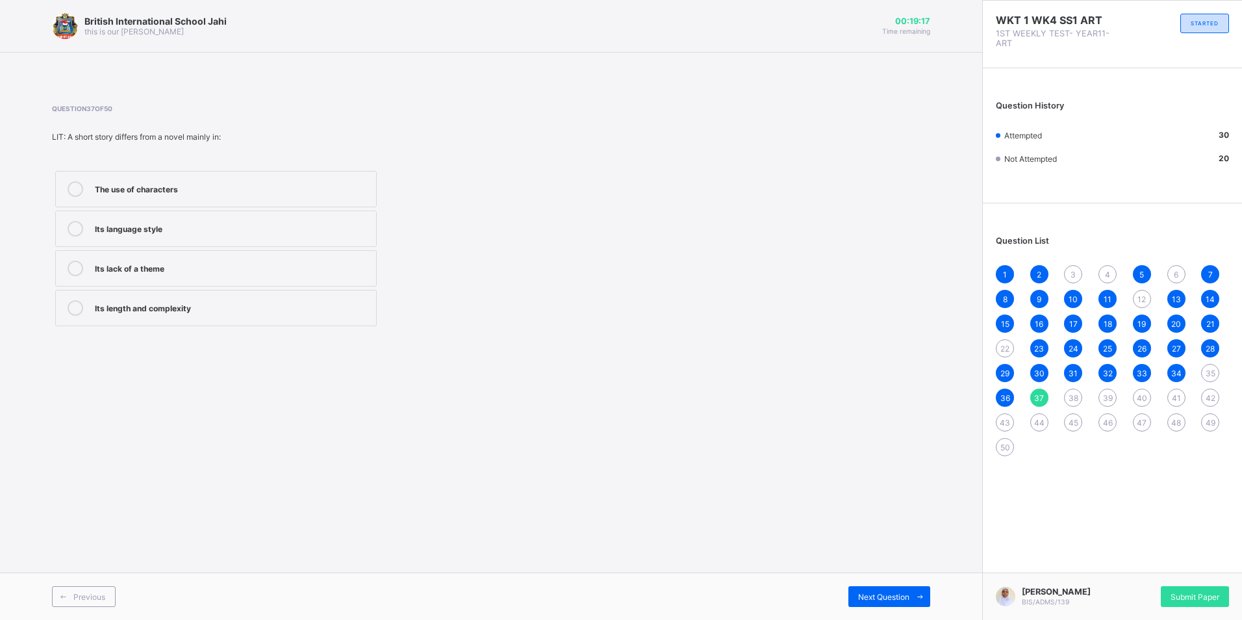
click at [226, 224] on div "Its language style" at bounding box center [232, 227] width 275 height 13
click at [886, 589] on div "Next Question" at bounding box center [890, 596] width 82 height 21
click at [231, 269] on div "Permanent Secretary" at bounding box center [232, 267] width 275 height 13
drag, startPoint x: 880, startPoint y: 599, endPoint x: 845, endPoint y: 603, distance: 35.3
click at [874, 600] on span "Next Question" at bounding box center [883, 597] width 51 height 10
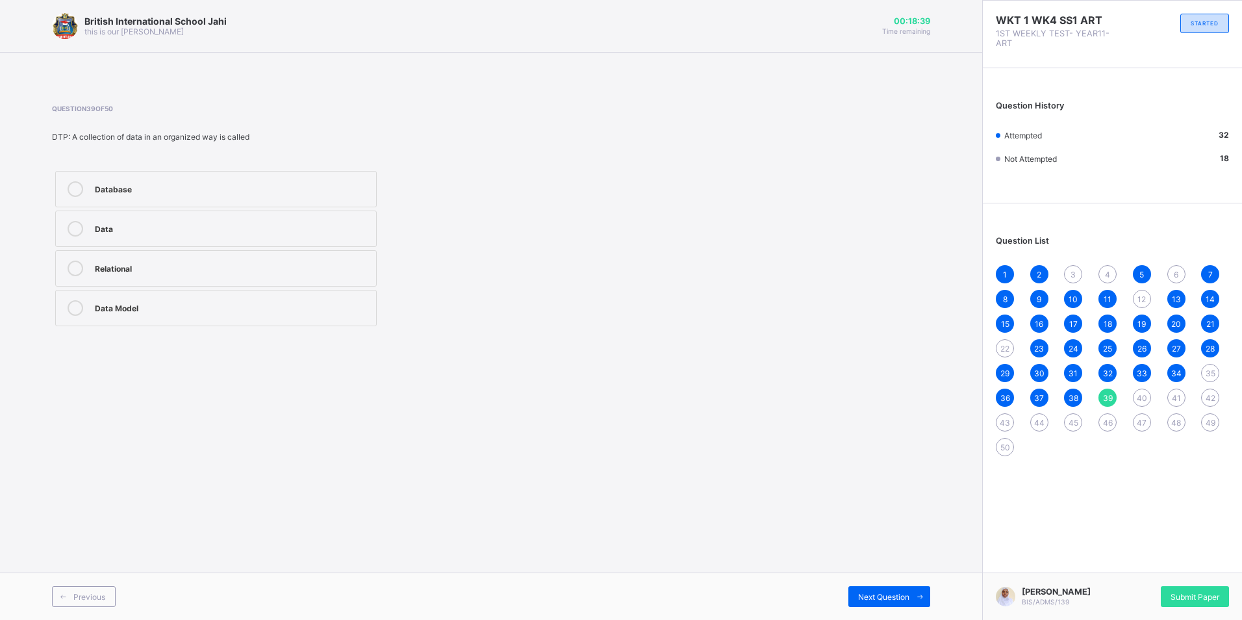
click at [254, 312] on div "Data Model" at bounding box center [232, 306] width 275 height 13
drag, startPoint x: 892, startPoint y: 597, endPoint x: 869, endPoint y: 585, distance: 26.2
click at [875, 587] on div "Next Question" at bounding box center [890, 596] width 82 height 21
click at [210, 186] on div "Mean" at bounding box center [232, 187] width 275 height 13
click at [893, 595] on span "Next Question" at bounding box center [883, 597] width 51 height 10
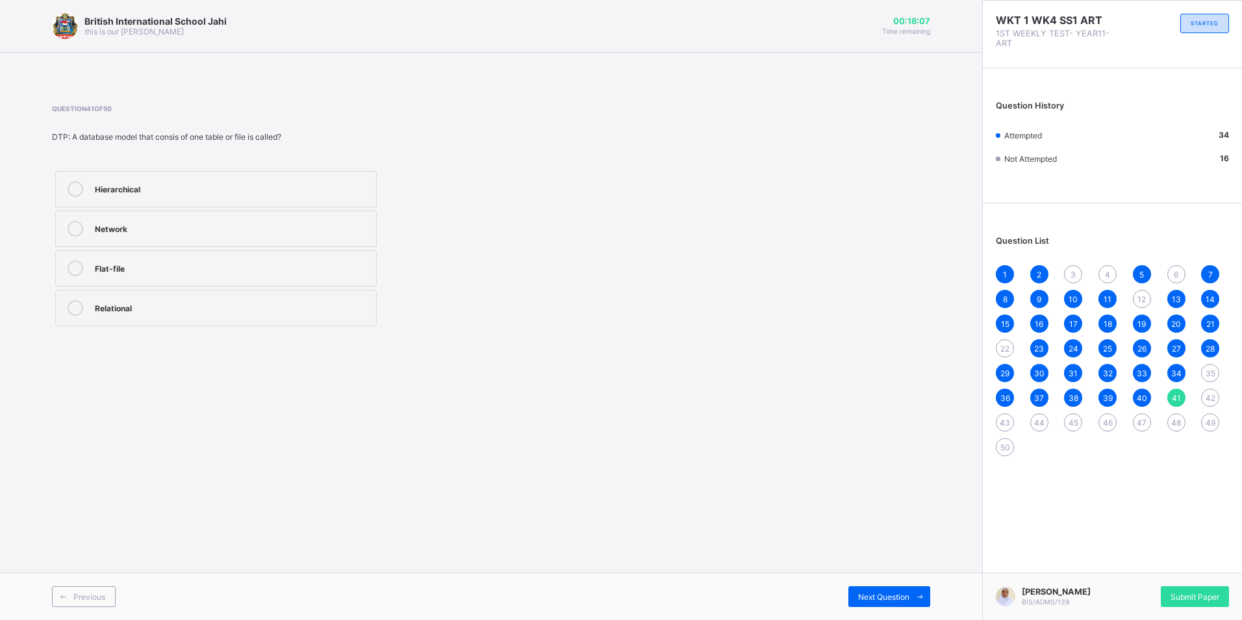
click at [200, 272] on div "Flat-file" at bounding box center [232, 267] width 275 height 13
click at [895, 590] on div "Next Question" at bounding box center [890, 596] width 82 height 21
click at [289, 274] on div "Avoid that does not concern you" at bounding box center [232, 269] width 275 height 16
click at [892, 602] on div "Next Question" at bounding box center [890, 596] width 82 height 21
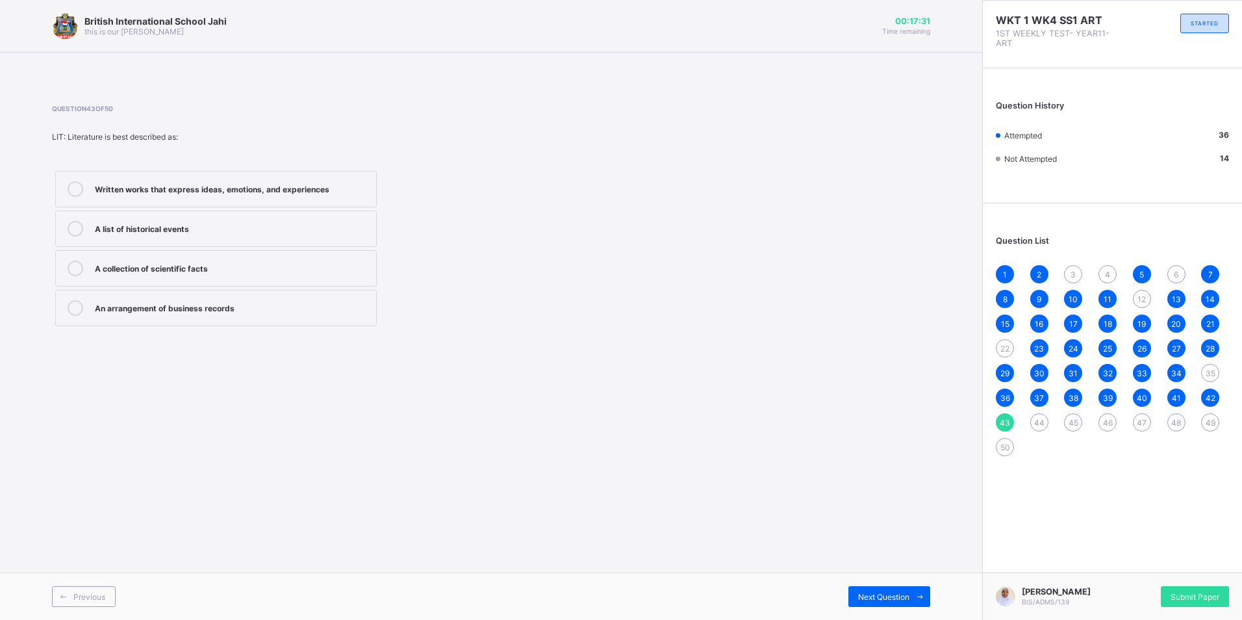
click at [277, 188] on div "Written works that express ideas, emotions, and experiences" at bounding box center [232, 187] width 275 height 13
click at [881, 591] on div "Next Question" at bounding box center [890, 596] width 82 height 21
click at [240, 267] on div "Permanence" at bounding box center [232, 267] width 275 height 13
click at [882, 598] on span "Next Question" at bounding box center [883, 597] width 51 height 10
click at [188, 237] on label "The state" at bounding box center [216, 229] width 322 height 36
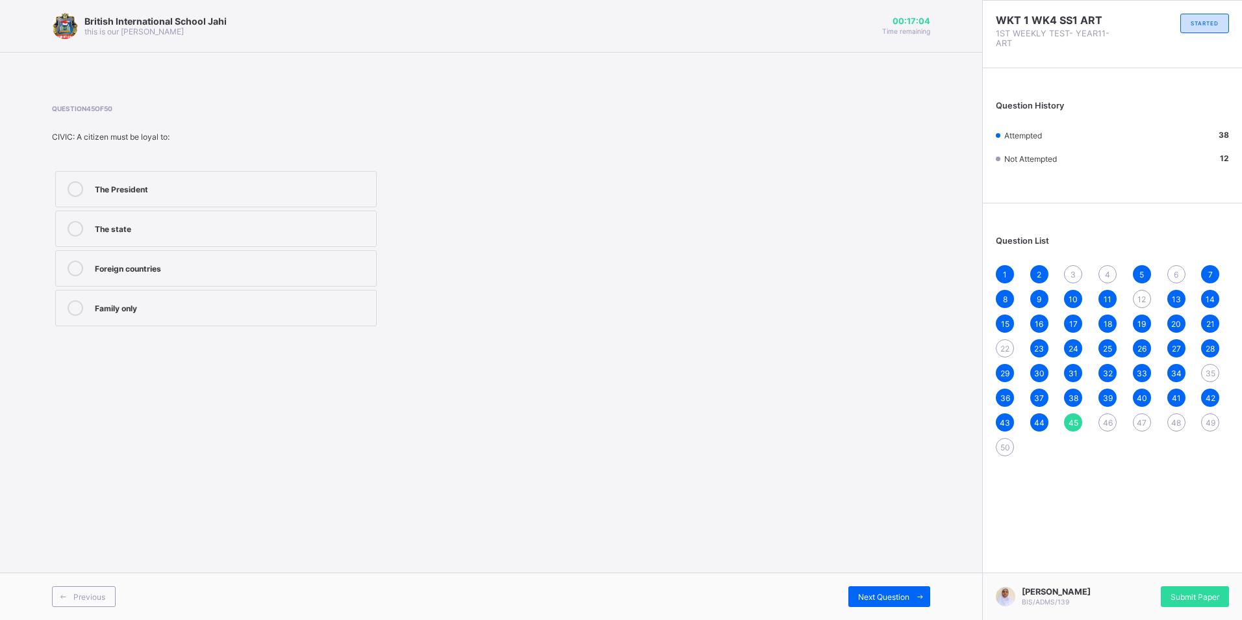
drag, startPoint x: 869, startPoint y: 588, endPoint x: 864, endPoint y: 585, distance: 6.7
click at [867, 587] on div "Next Question" at bounding box center [890, 596] width 82 height 21
click at [341, 230] on div "Hierarchical" at bounding box center [232, 227] width 275 height 13
click at [870, 595] on span "Next Question" at bounding box center [883, 597] width 51 height 10
click at [167, 311] on div "Personification" at bounding box center [232, 306] width 275 height 13
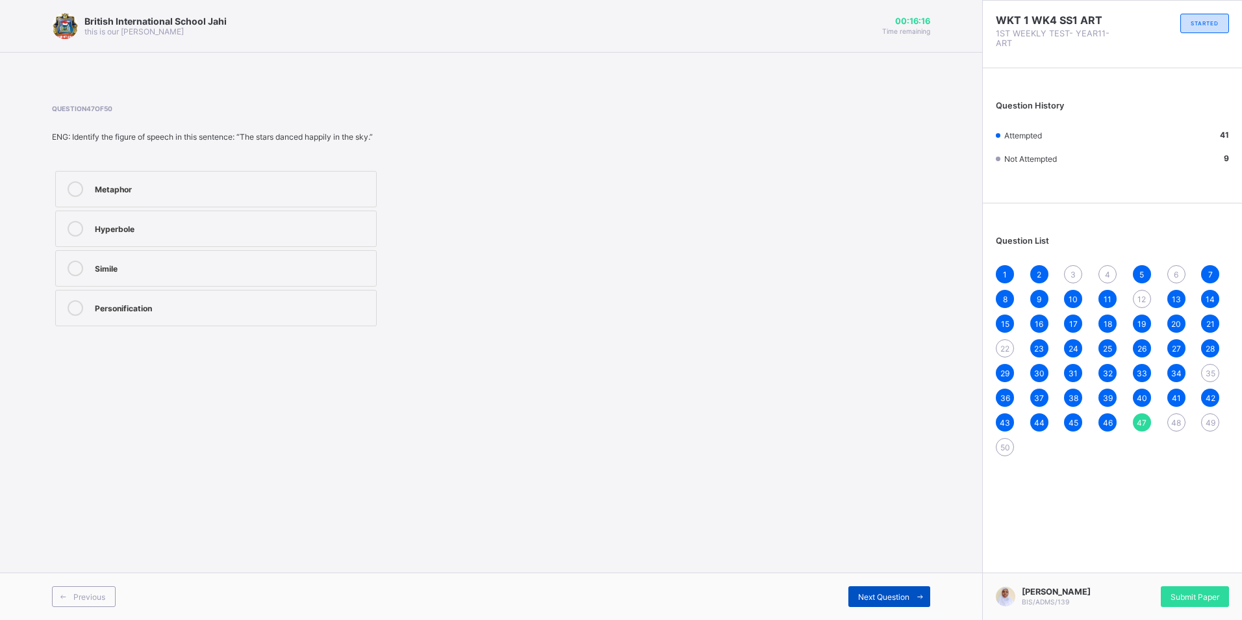
click at [909, 599] on span "Next Question" at bounding box center [883, 597] width 51 height 10
click at [183, 185] on div "Right only" at bounding box center [232, 187] width 275 height 13
click at [864, 593] on span "Next Question" at bounding box center [883, 597] width 51 height 10
click at [172, 187] on div "Flat-file" at bounding box center [232, 187] width 275 height 13
click at [230, 227] on div "Network" at bounding box center [232, 227] width 275 height 13
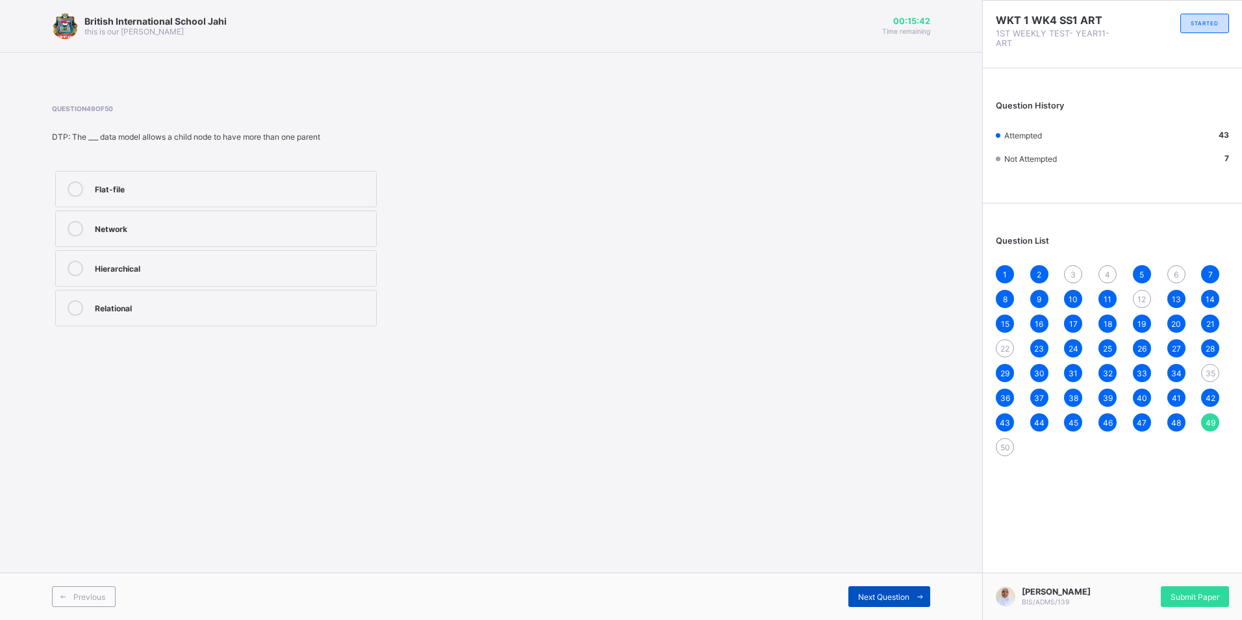
click at [903, 597] on span "Next Question" at bounding box center [883, 597] width 51 height 10
drag, startPoint x: 208, startPoint y: 187, endPoint x: 216, endPoint y: 196, distance: 12.0
click at [215, 196] on div "Weather forecasting" at bounding box center [232, 189] width 275 height 16
click at [1001, 350] on span "22" at bounding box center [1005, 349] width 9 height 10
click at [1212, 374] on span "35" at bounding box center [1211, 373] width 10 height 10
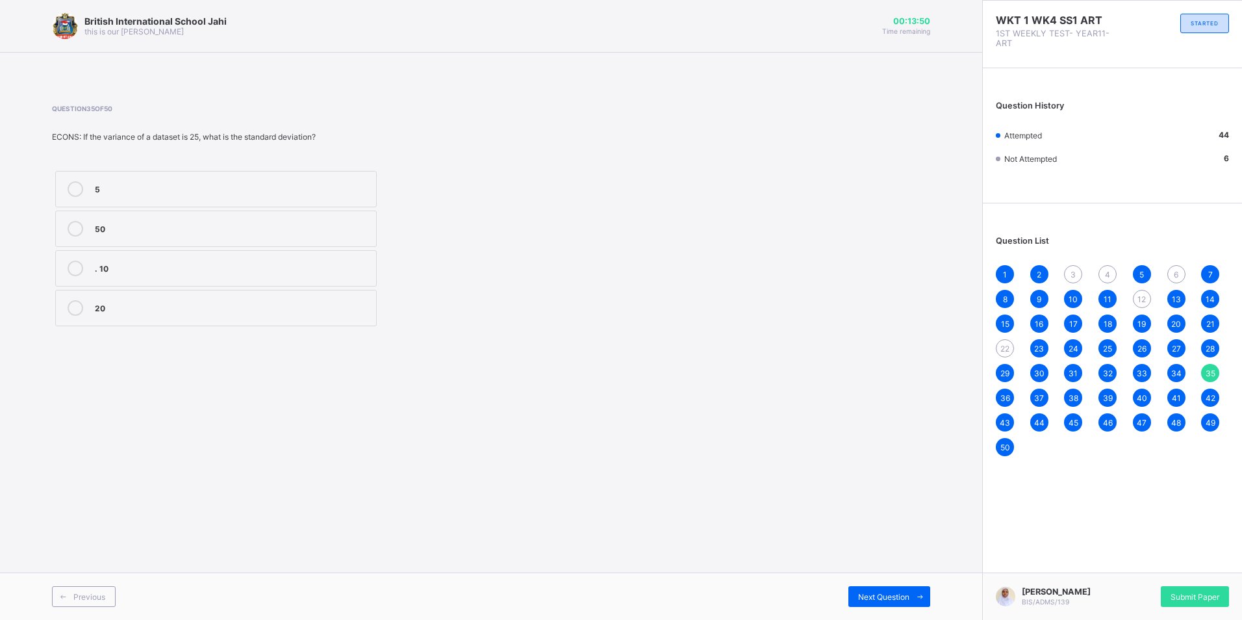
click at [1144, 303] on span "12" at bounding box center [1142, 299] width 8 height 10
click at [1176, 282] on div "6" at bounding box center [1177, 274] width 18 height 18
click at [855, 227] on div "Question 6 of 50 ECONS: What is the range of the set data {4, 7, 9, 11, 15}? 15…" at bounding box center [491, 217] width 879 height 225
click at [1142, 302] on span "12" at bounding box center [1142, 299] width 8 height 10
click at [1180, 278] on div "6" at bounding box center [1177, 274] width 18 height 18
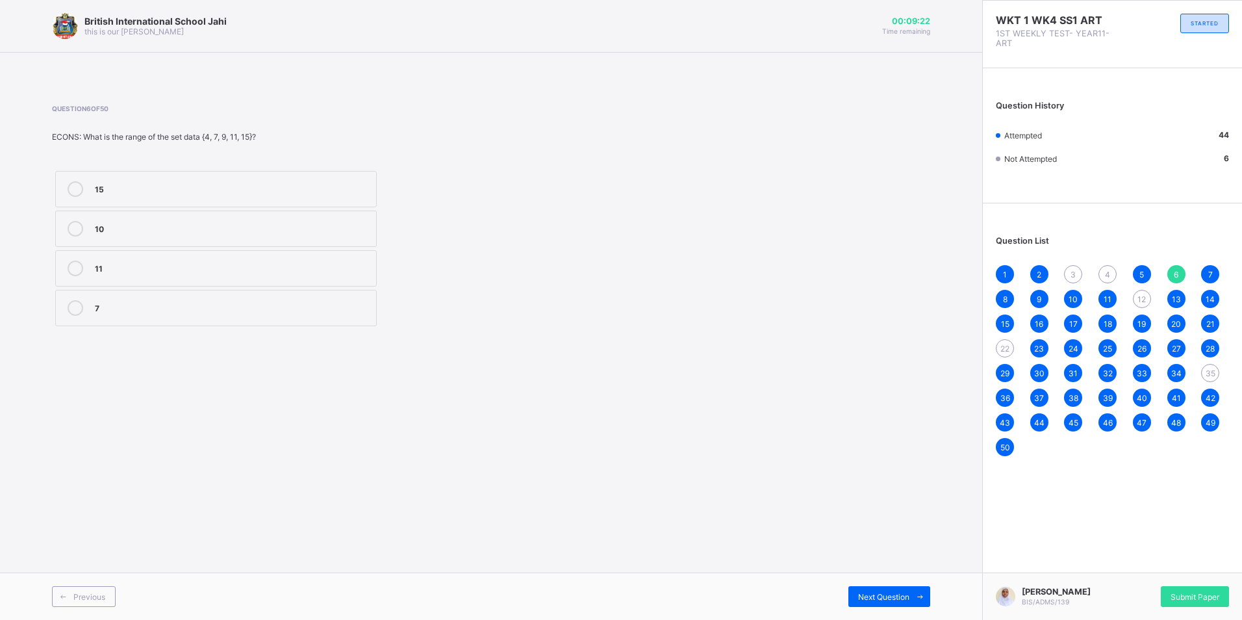
click at [1111, 274] on div "4" at bounding box center [1108, 274] width 18 height 18
click at [1183, 270] on div "6" at bounding box center [1177, 274] width 18 height 18
click at [231, 233] on div "10" at bounding box center [232, 229] width 275 height 16
click at [896, 596] on span "Next Question" at bounding box center [883, 597] width 51 height 10
click at [1104, 271] on div "4" at bounding box center [1108, 274] width 18 height 18
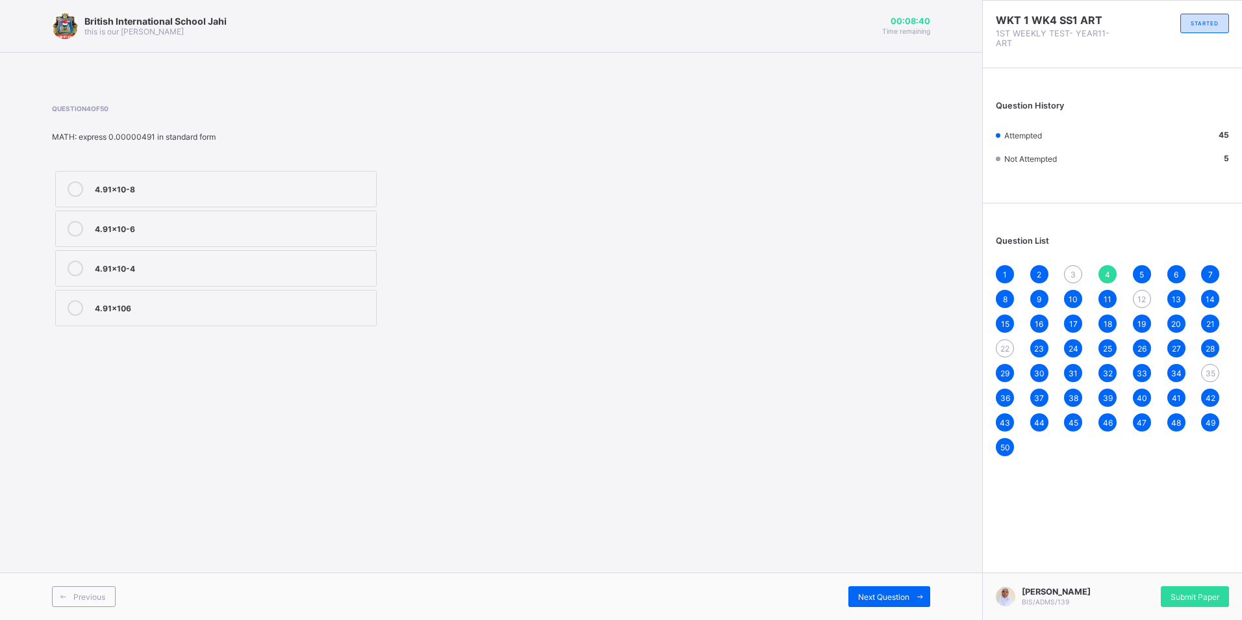
click at [1144, 299] on span "12" at bounding box center [1142, 299] width 8 height 10
click at [1111, 274] on div "4" at bounding box center [1108, 274] width 18 height 18
click at [1072, 277] on span "3" at bounding box center [1073, 275] width 5 height 10
click at [1103, 268] on div "4" at bounding box center [1108, 274] width 18 height 18
drag, startPoint x: 1065, startPoint y: 269, endPoint x: 1084, endPoint y: 276, distance: 20.2
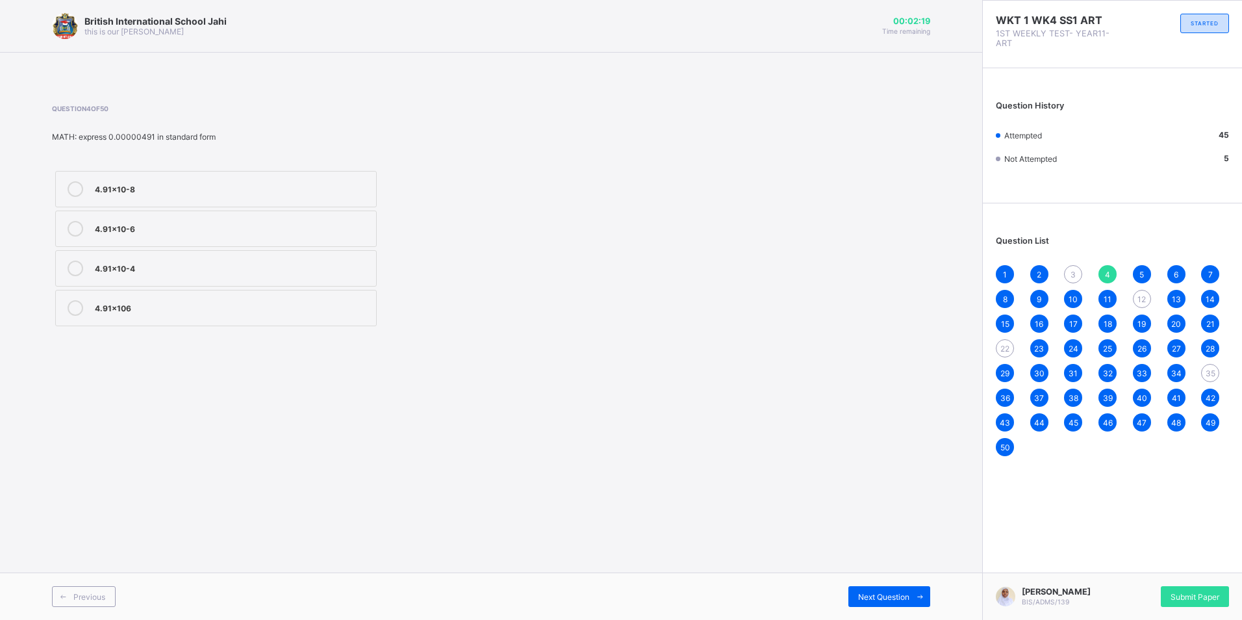
click at [1067, 270] on div "3" at bounding box center [1073, 274] width 18 height 18
click at [1107, 271] on span "4" at bounding box center [1107, 275] width 5 height 10
click at [1077, 272] on div "3" at bounding box center [1073, 274] width 18 height 18
click at [1009, 346] on span "22" at bounding box center [1005, 349] width 9 height 10
drag, startPoint x: 1009, startPoint y: 346, endPoint x: 1140, endPoint y: 295, distance: 140.3
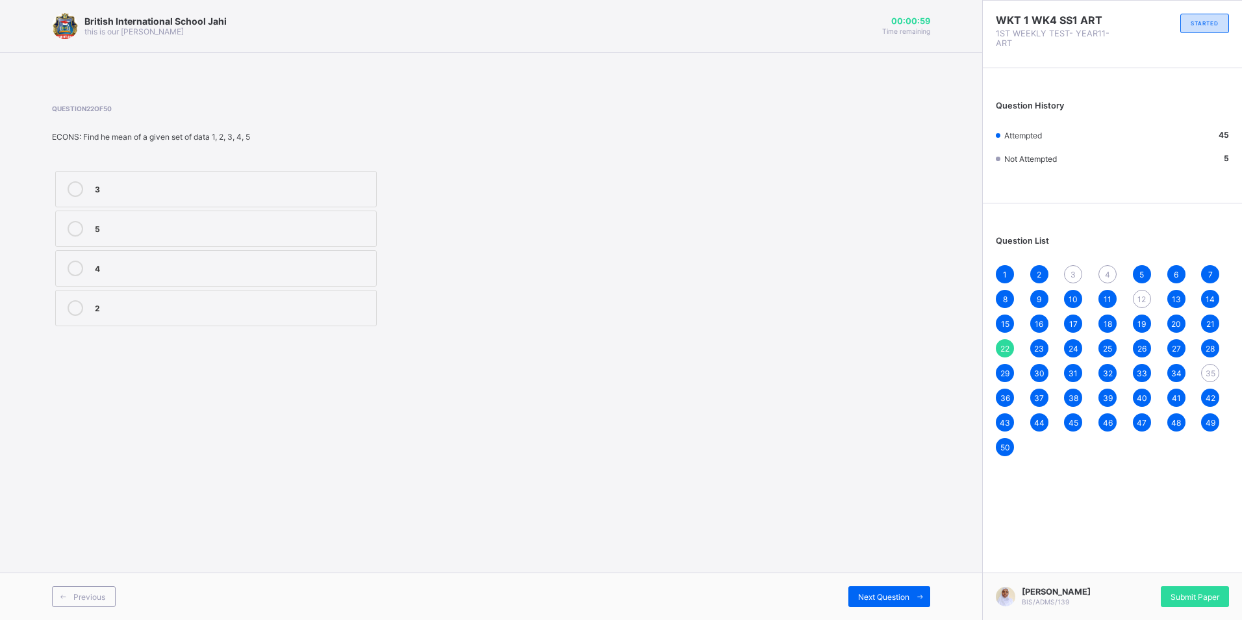
click at [1140, 294] on span "12" at bounding box center [1142, 299] width 8 height 10
click at [1110, 272] on span "4" at bounding box center [1107, 275] width 5 height 10
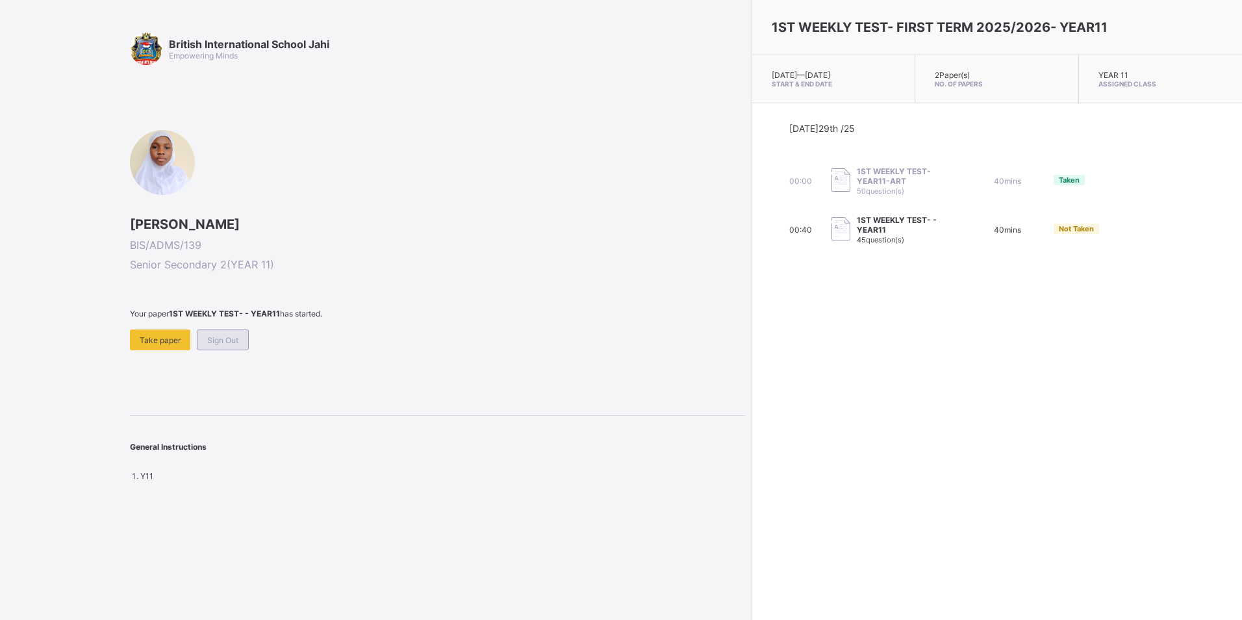
click at [231, 334] on div "Sign Out" at bounding box center [223, 339] width 52 height 21
